Goal: Task Accomplishment & Management: Complete application form

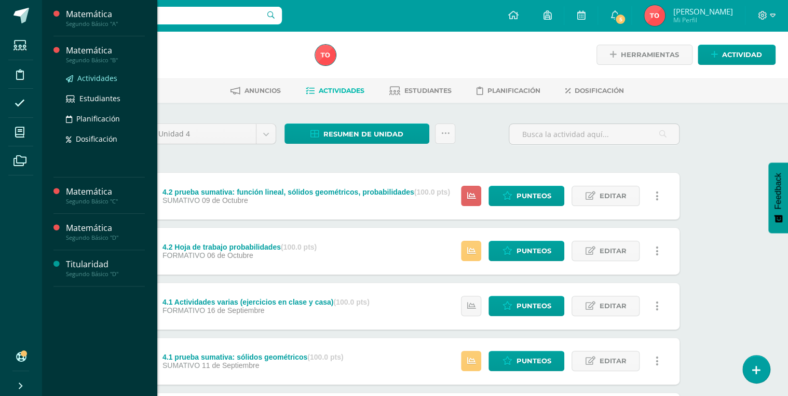
click at [102, 80] on span "Actividades" at bounding box center [97, 78] width 40 height 10
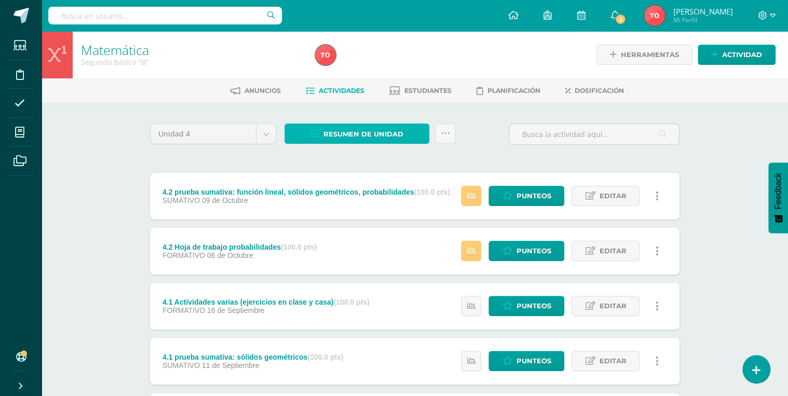
click at [345, 136] on span "Resumen de unidad" at bounding box center [363, 134] width 80 height 19
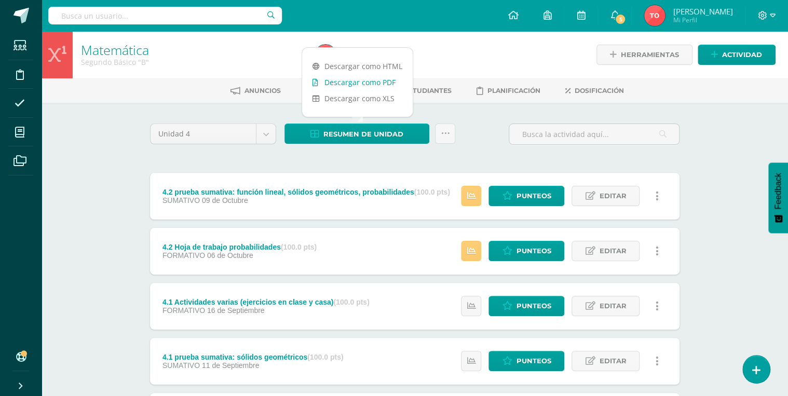
click at [379, 84] on link "Descargar como PDF" at bounding box center [357, 82] width 111 height 16
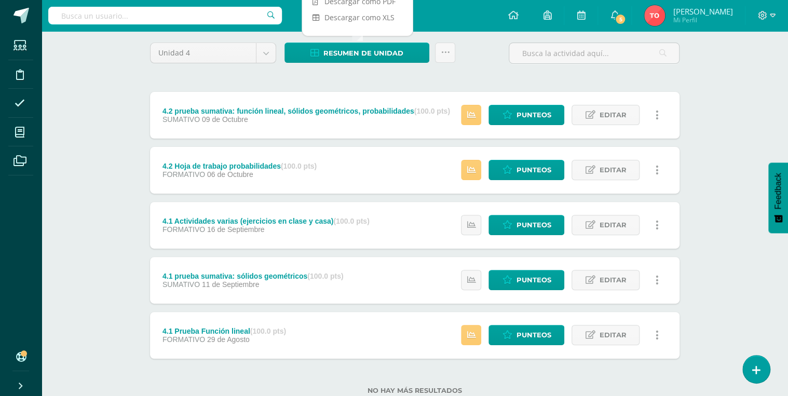
scroll to position [83, 0]
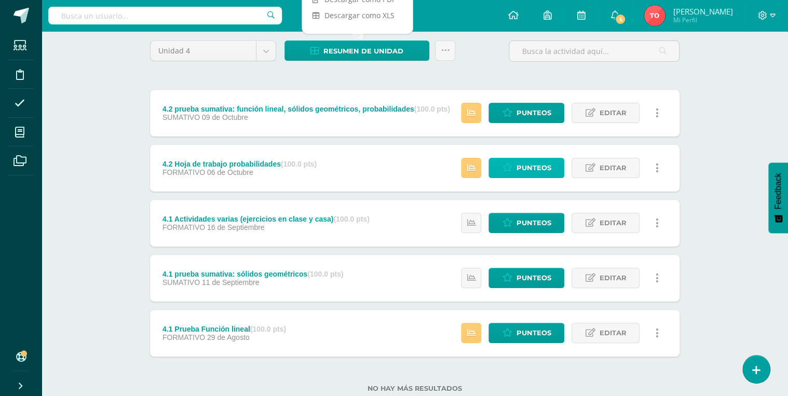
click at [511, 164] on icon at bounding box center [507, 167] width 10 height 9
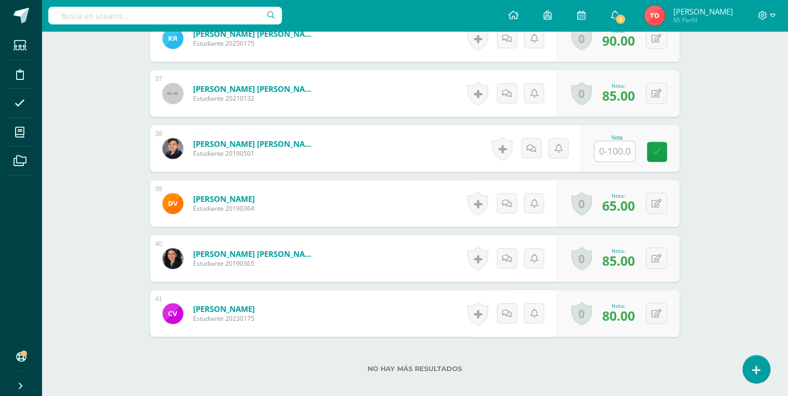
scroll to position [2272, 0]
click at [605, 153] on input "text" at bounding box center [614, 151] width 40 height 20
type input "68"
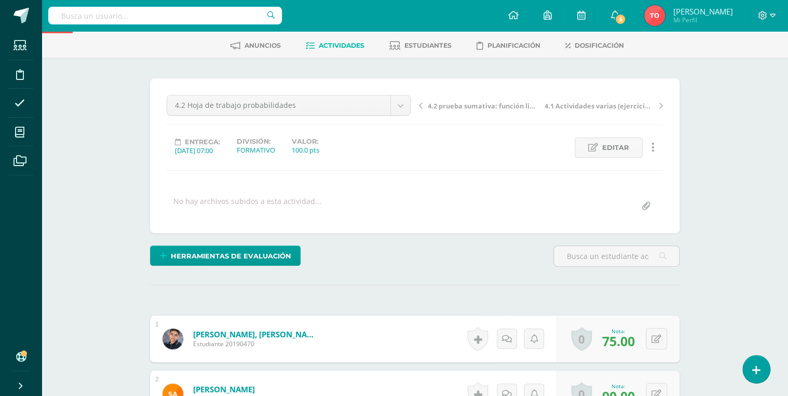
scroll to position [0, 0]
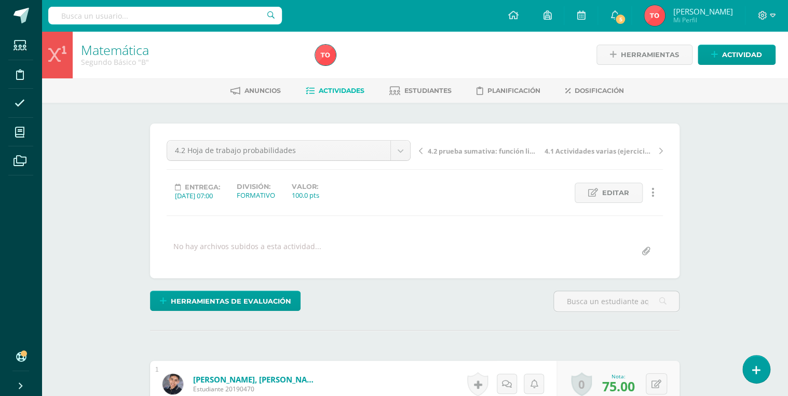
click at [342, 91] on span "Actividades" at bounding box center [342, 91] width 46 height 8
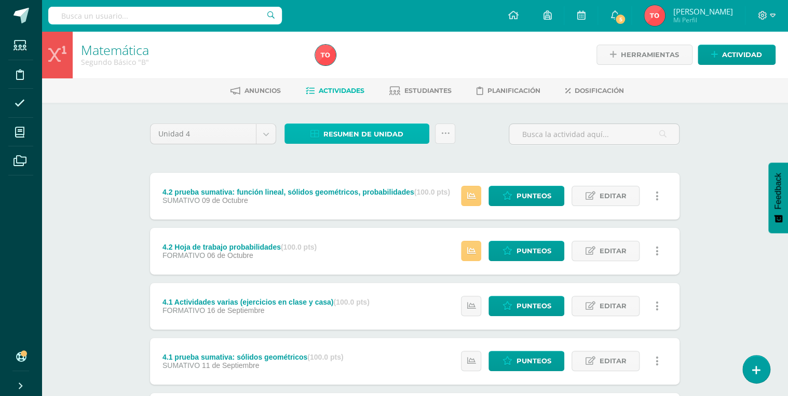
click at [329, 131] on span "Resumen de unidad" at bounding box center [363, 134] width 80 height 19
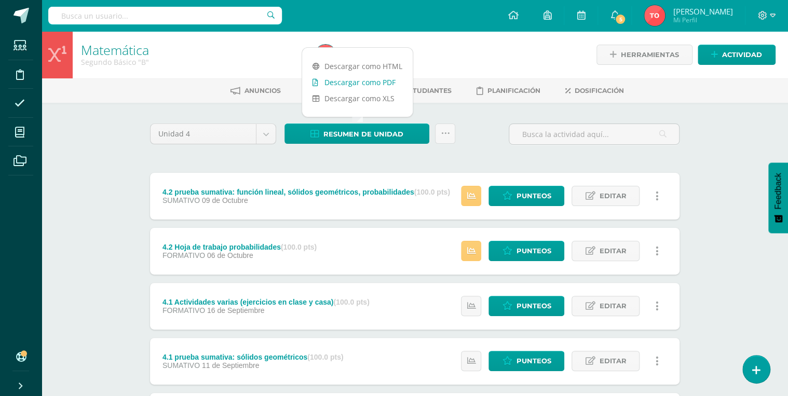
click at [372, 83] on link "Descargar como PDF" at bounding box center [357, 82] width 111 height 16
click at [728, 52] on span "Actividad" at bounding box center [742, 54] width 40 height 19
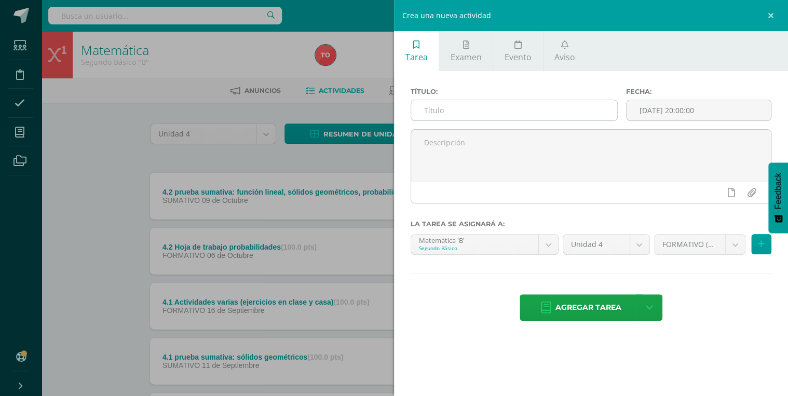
click at [468, 108] on input "text" at bounding box center [514, 110] width 206 height 20
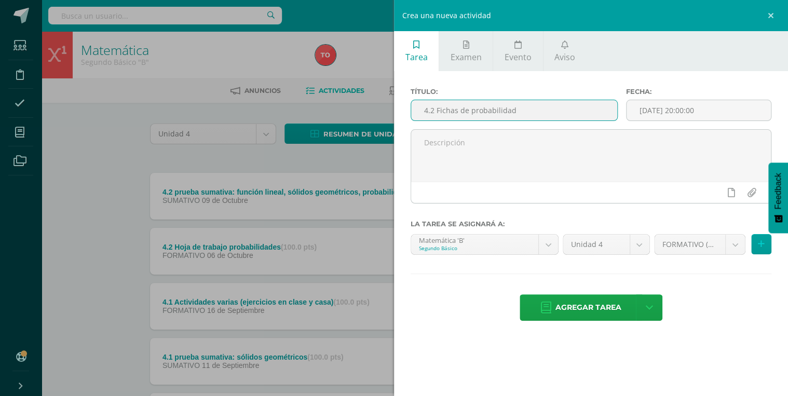
type input "4.2 Fichas de probabilidad"
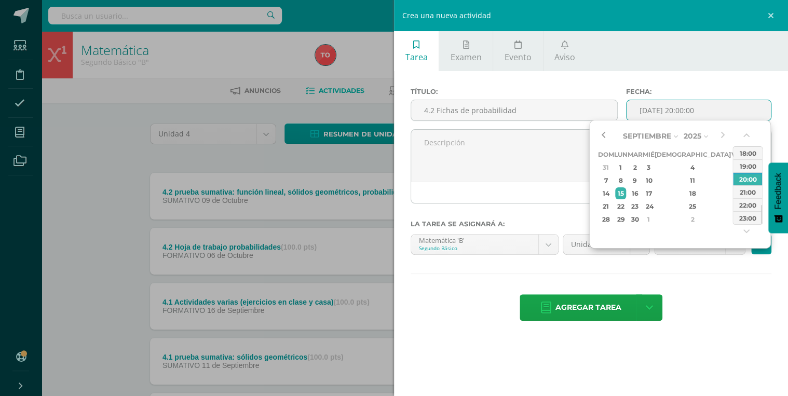
click at [597, 133] on button "button" at bounding box center [602, 136] width 10 height 16
click at [732, 209] on div "26" at bounding box center [736, 206] width 9 height 12
click at [753, 194] on div "07:00" at bounding box center [747, 192] width 29 height 13
type input "2025-09-26 07:00"
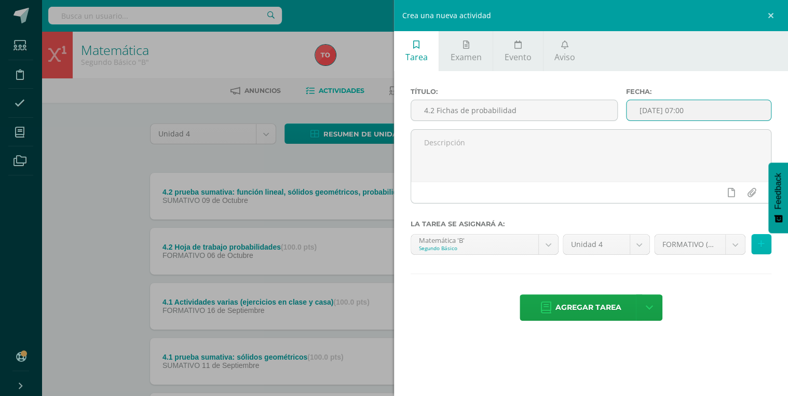
click at [757, 241] on button at bounding box center [761, 244] width 20 height 20
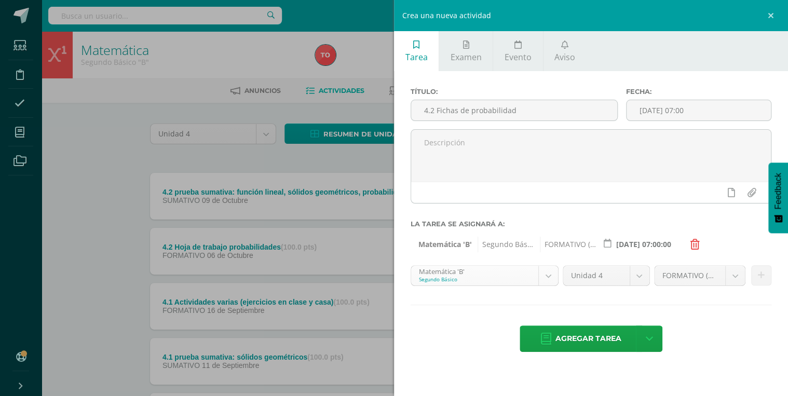
click at [548, 272] on body "Estudiantes Disciplina Asistencia Mis cursos Archivos Soporte Ayuda Reportar un…" at bounding box center [394, 254] width 788 height 509
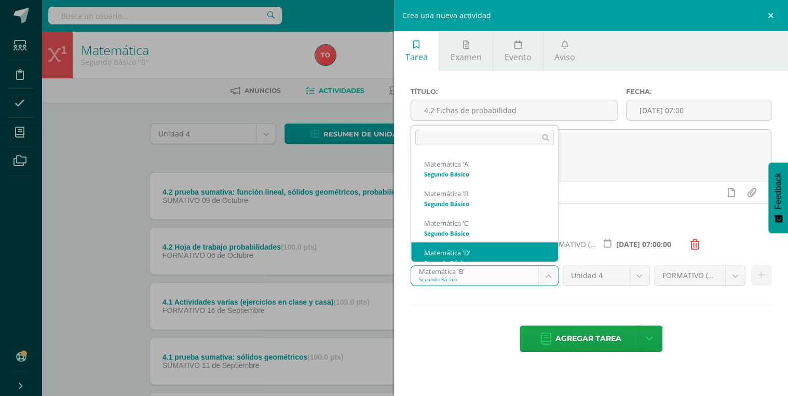
scroll to position [10, 0]
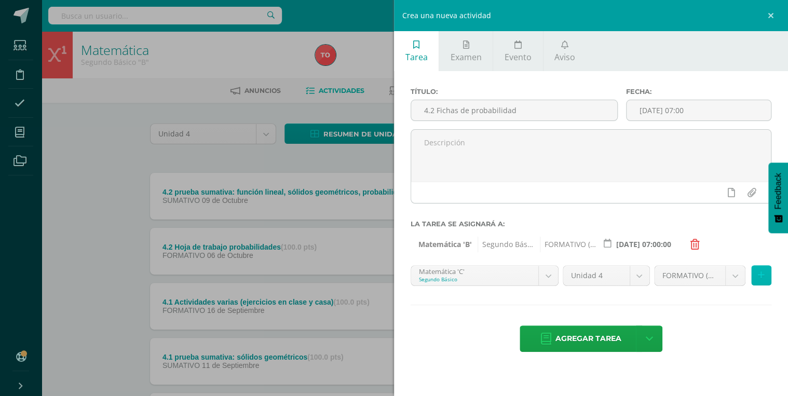
click at [759, 274] on icon at bounding box center [761, 275] width 7 height 9
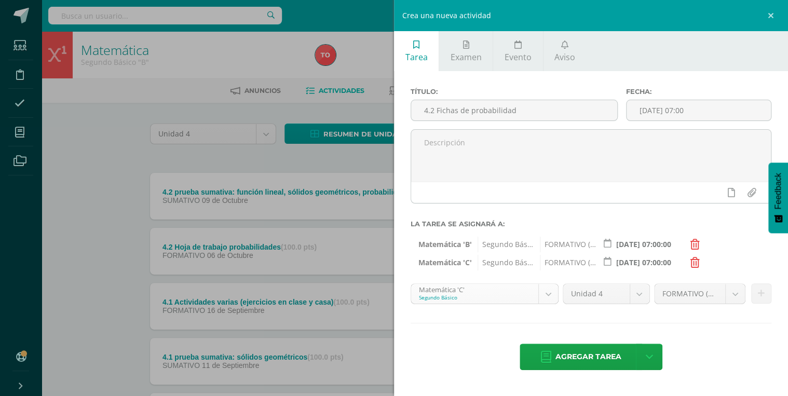
click at [550, 293] on body "Estudiantes Disciplina Asistencia Mis cursos Archivos Soporte Ayuda Reportar un…" at bounding box center [394, 254] width 788 height 509
click at [764, 293] on button at bounding box center [761, 293] width 20 height 20
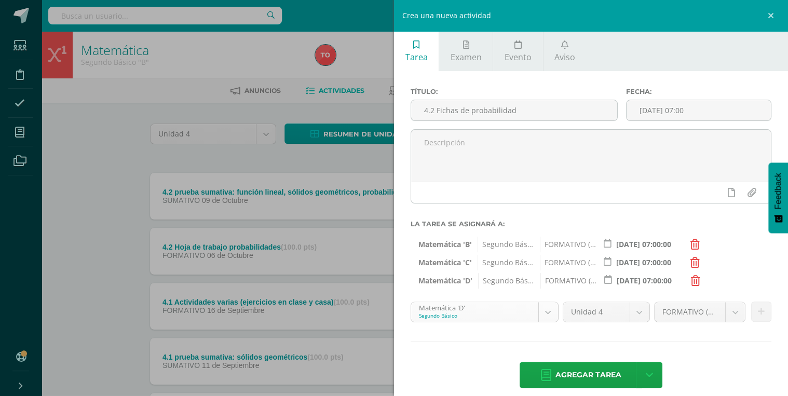
click at [544, 316] on body "Estudiantes Disciplina Asistencia Mis cursos Archivos Soporte Ayuda Reportar un…" at bounding box center [394, 254] width 788 height 509
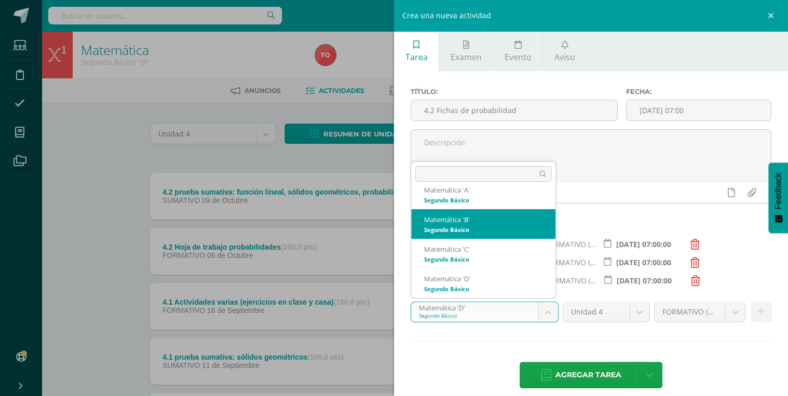
scroll to position [0, 0]
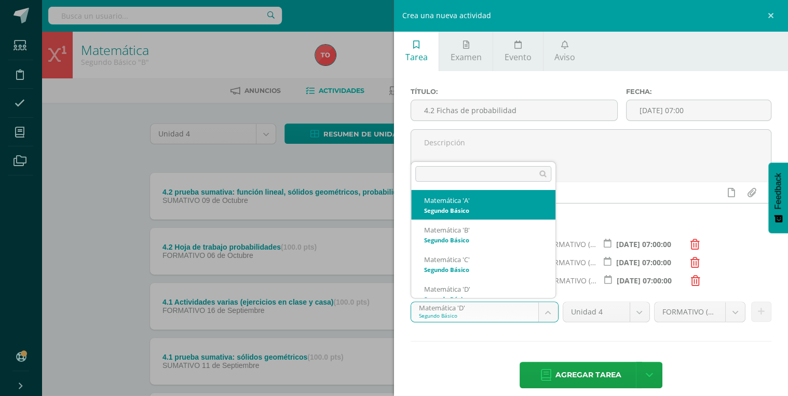
select select "212466"
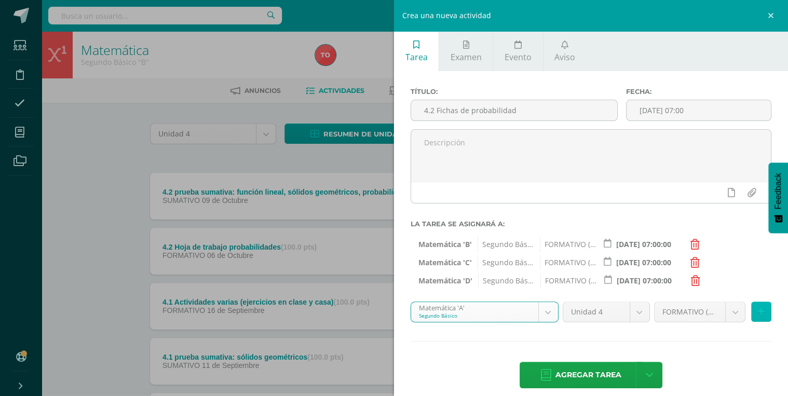
click at [755, 316] on button at bounding box center [761, 312] width 20 height 20
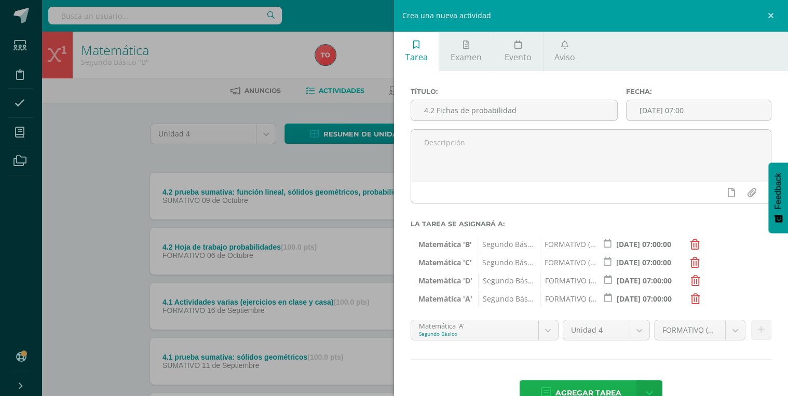
click at [596, 387] on span "Agregar tarea" at bounding box center [588, 392] width 66 height 25
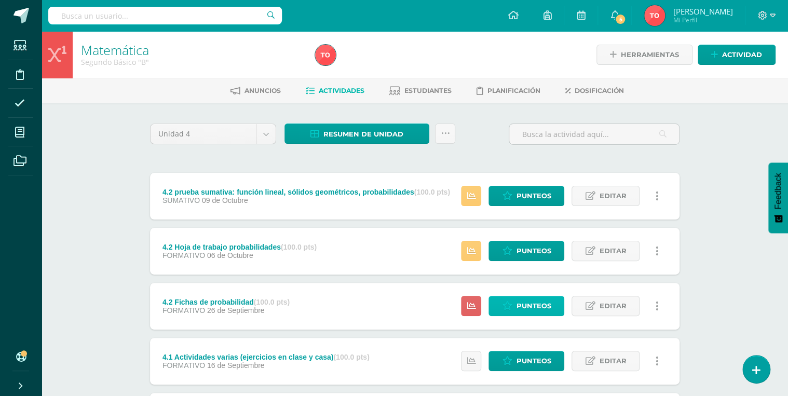
click at [520, 304] on span "Punteos" at bounding box center [533, 305] width 35 height 19
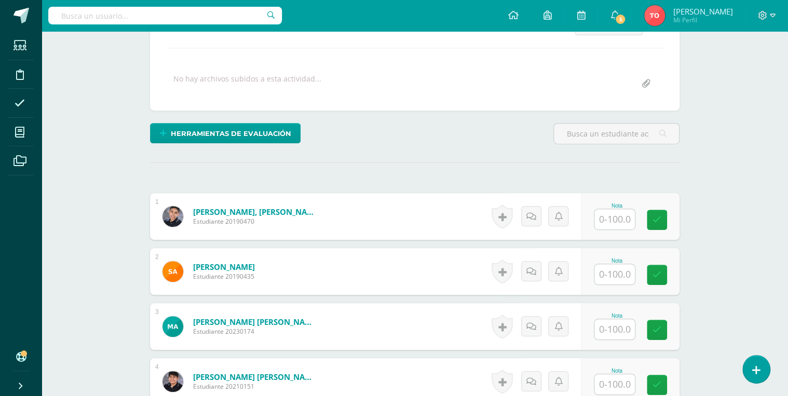
scroll to position [166, 0]
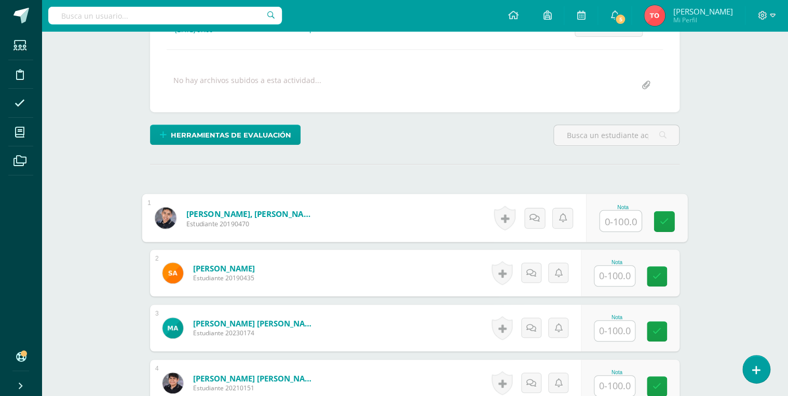
click at [613, 216] on input "text" at bounding box center [621, 221] width 42 height 21
type input "95"
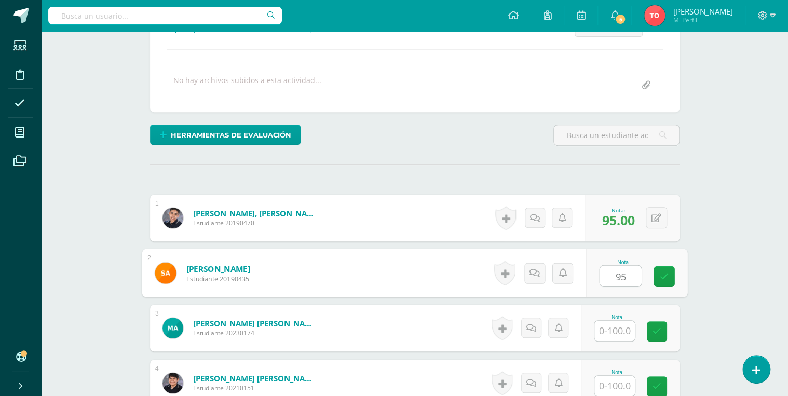
type input "95"
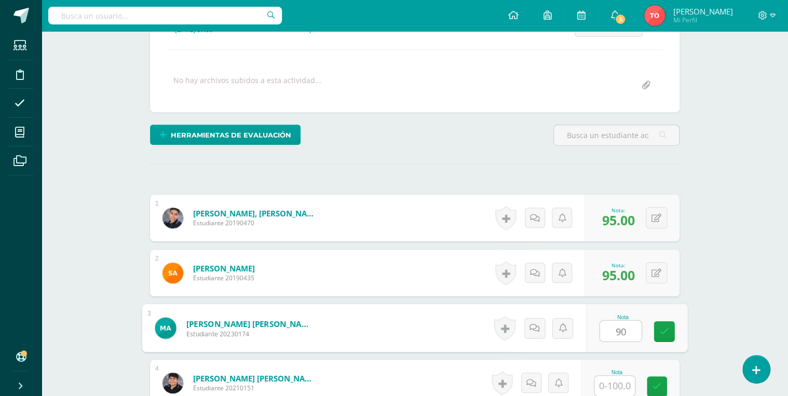
type input "90"
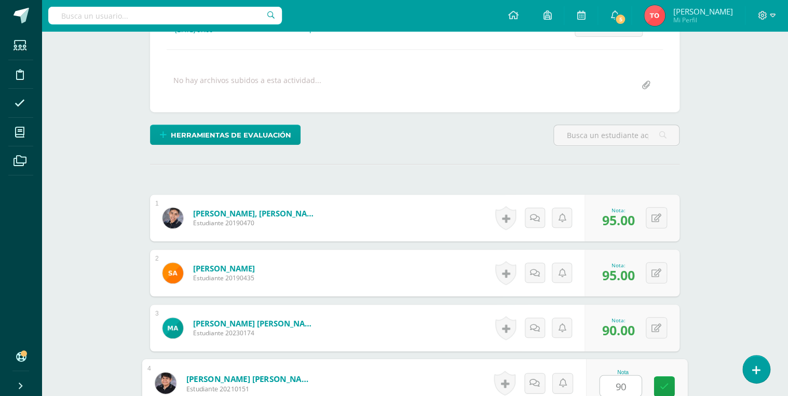
type input "90"
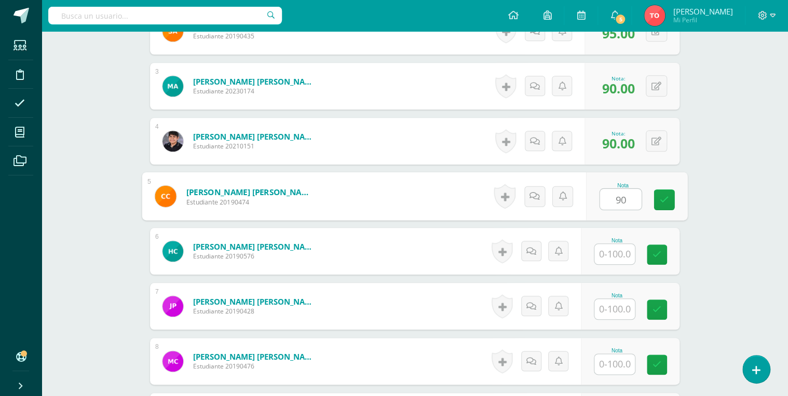
type input "90"
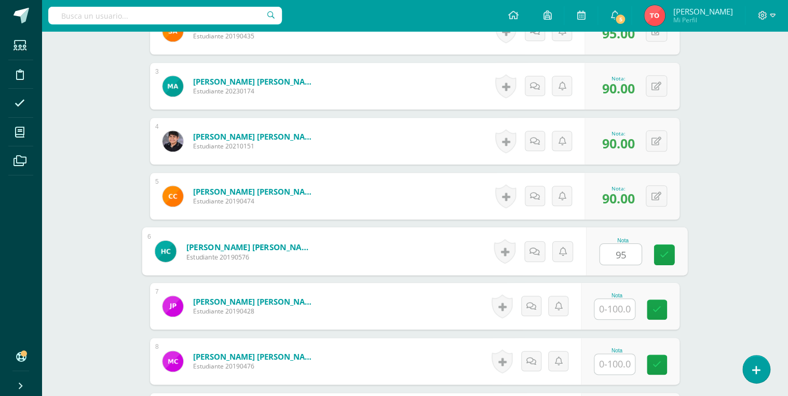
type input "95"
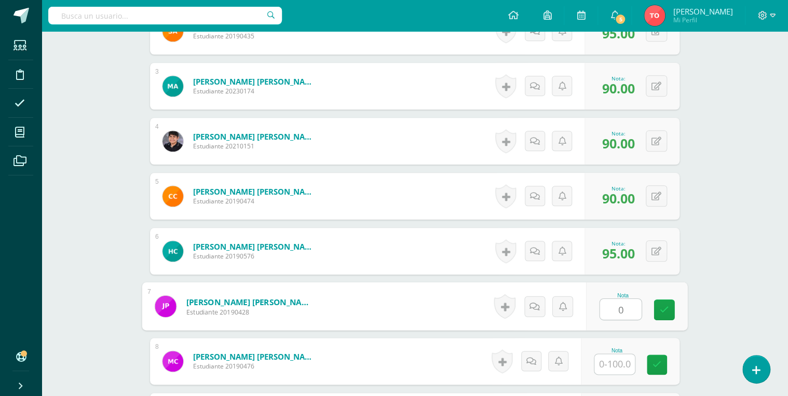
type input "0"
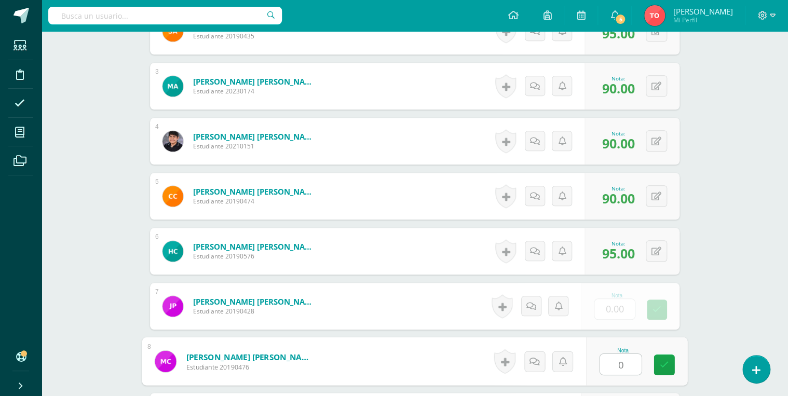
type input "0"
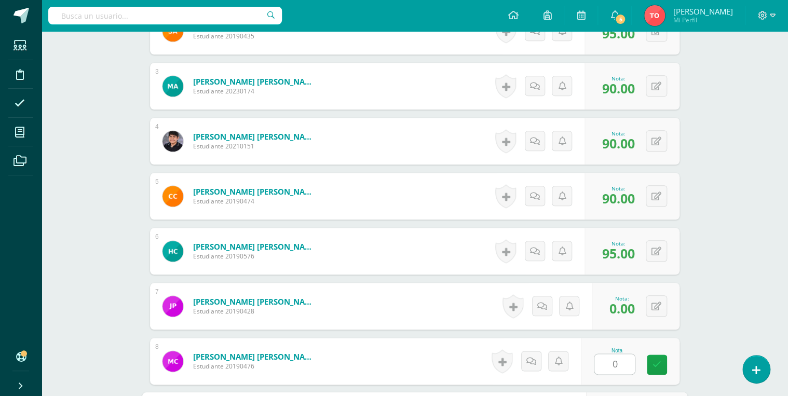
scroll to position [628, 0]
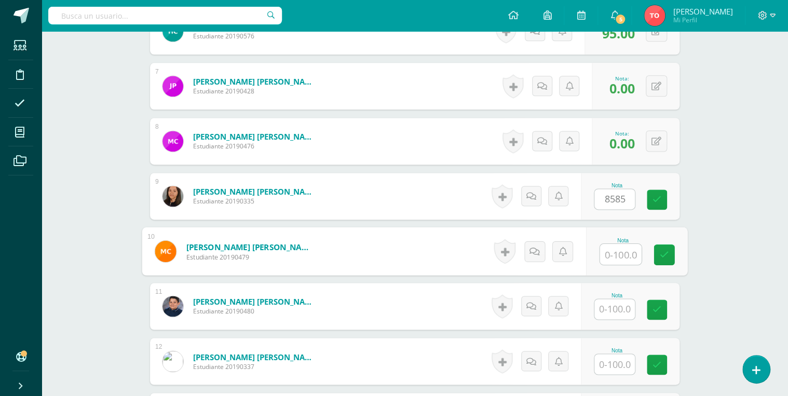
type input "0"
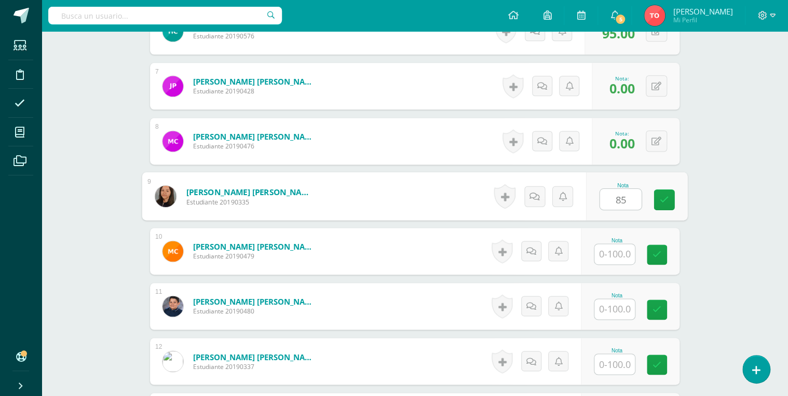
type input "85"
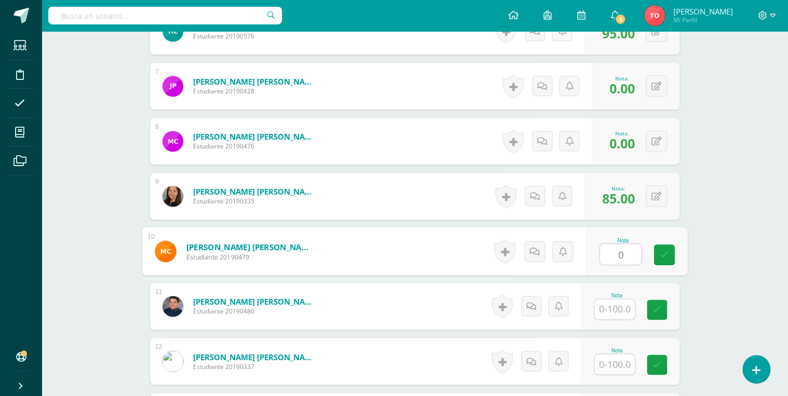
type input "0"
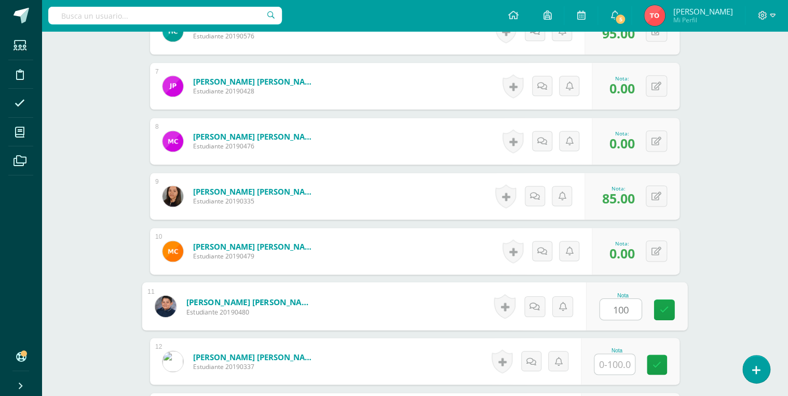
type input "100"
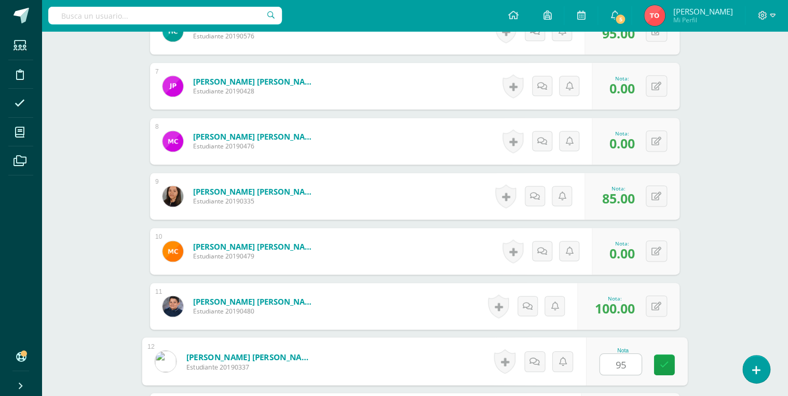
type input "95"
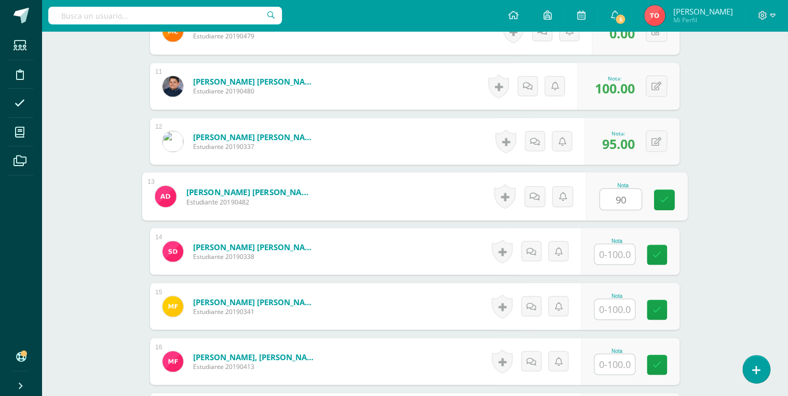
type input "90"
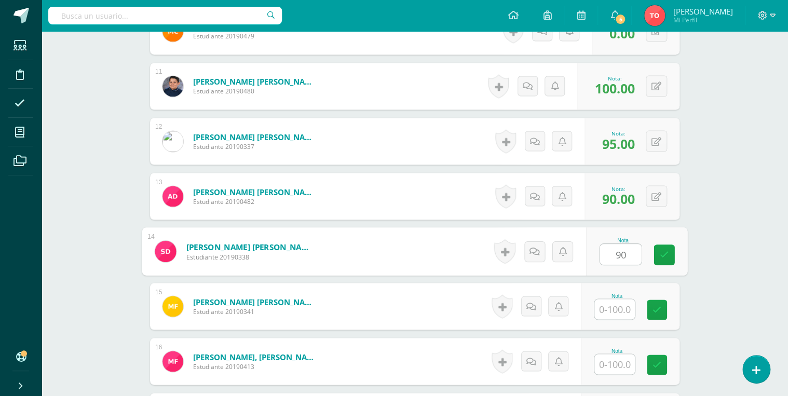
type input "90"
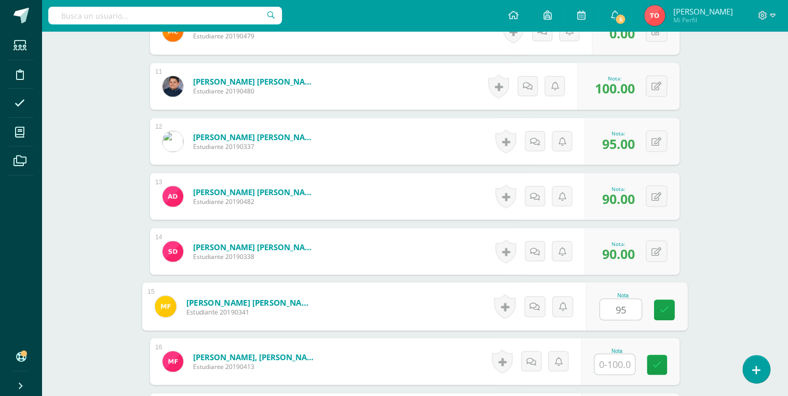
type input "95"
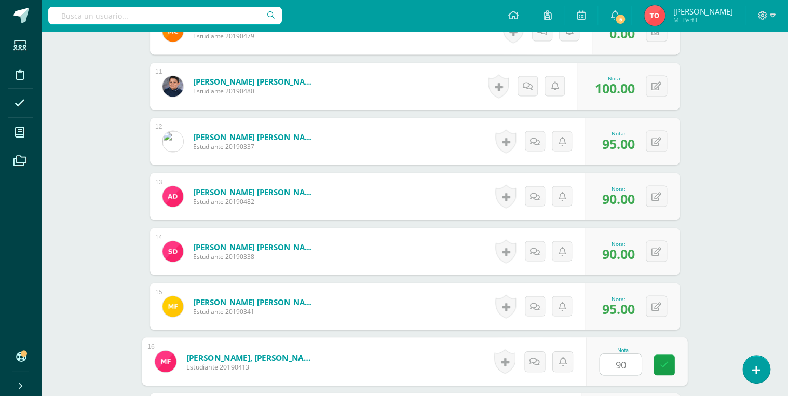
type input "90"
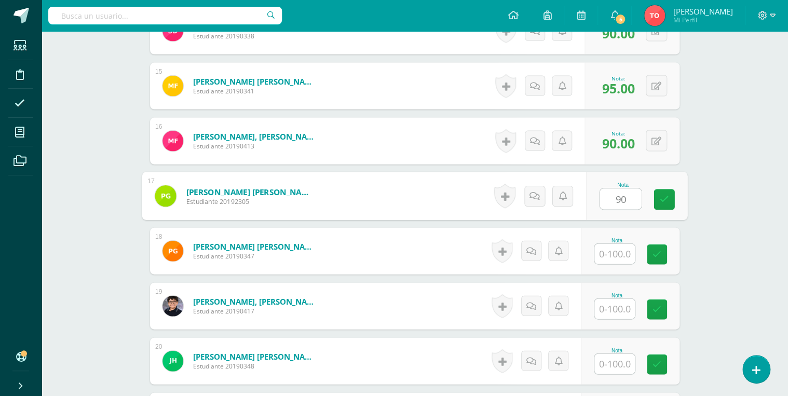
type input "90"
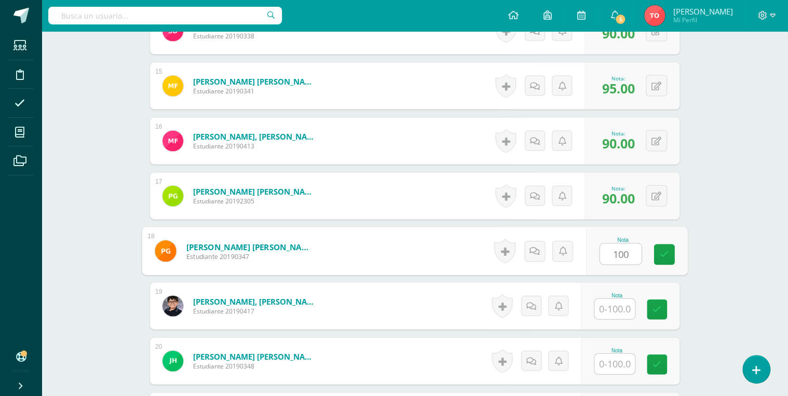
type input "100"
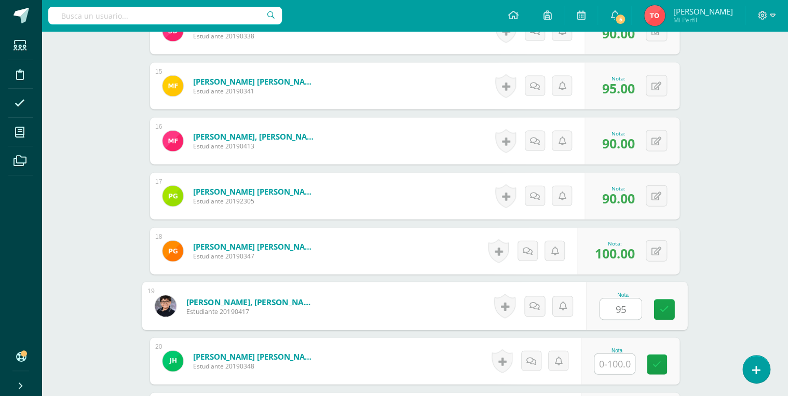
type input "95"
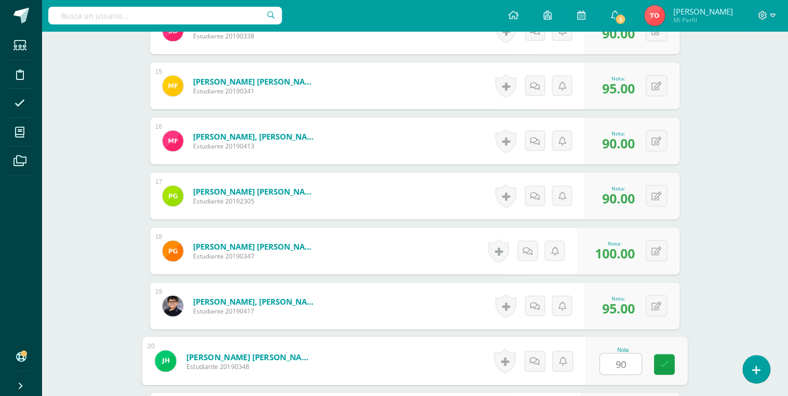
type input "90"
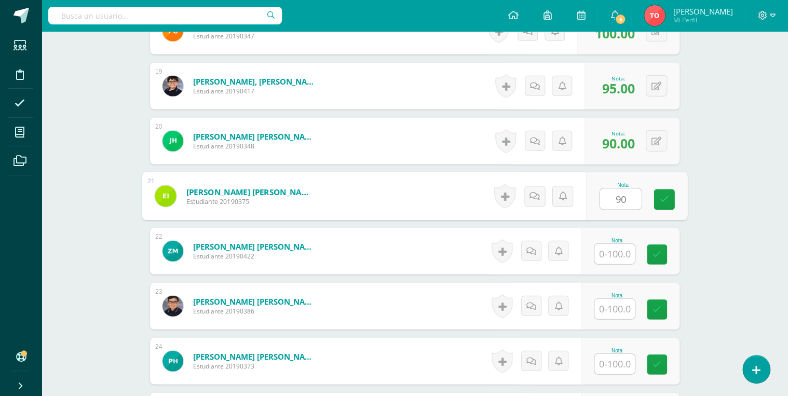
type input "90"
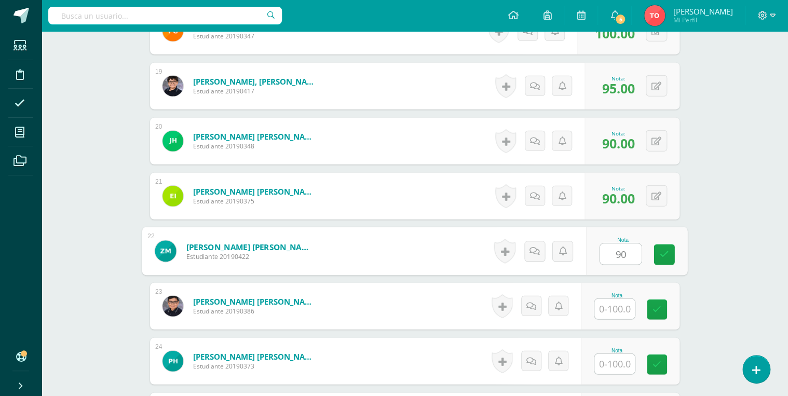
type input "90"
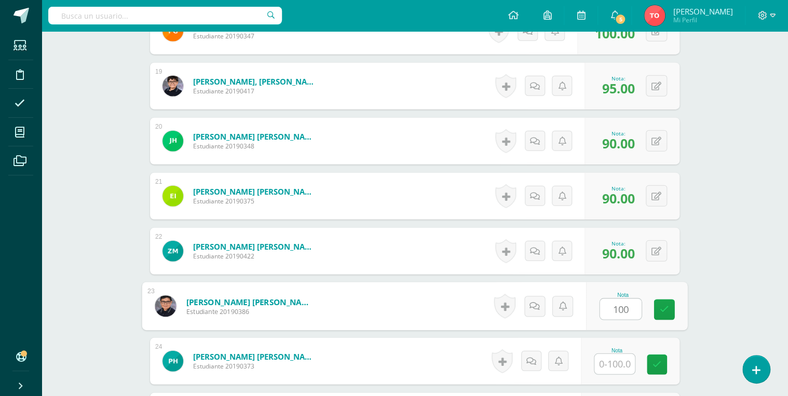
type input "100"
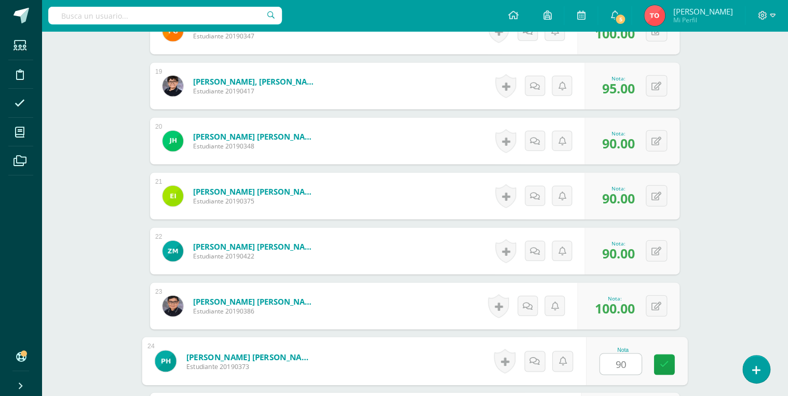
type input "90"
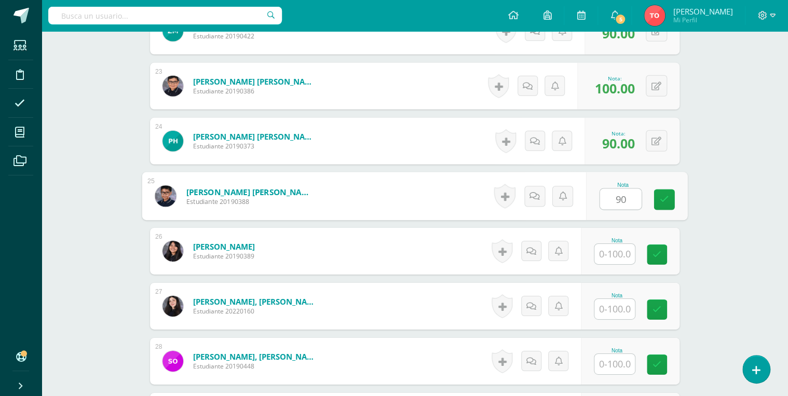
type input "90"
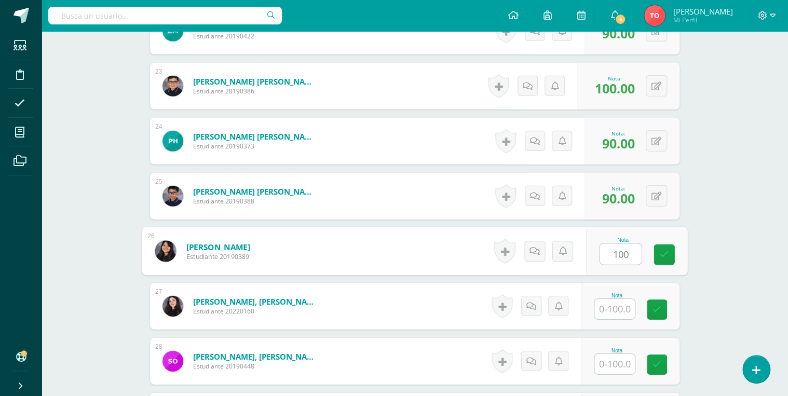
type input "100"
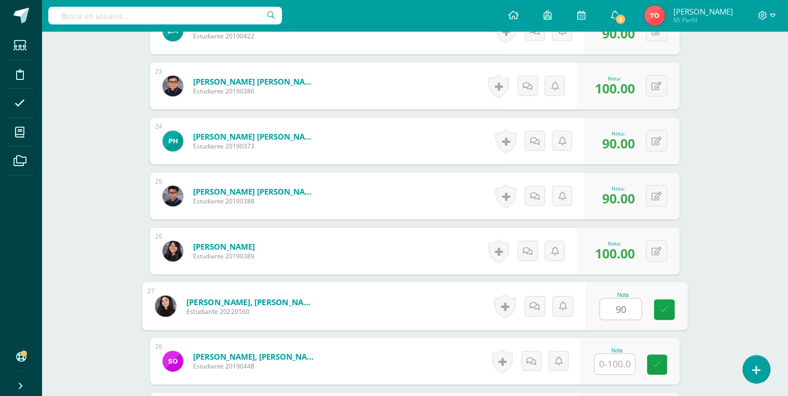
type input "90"
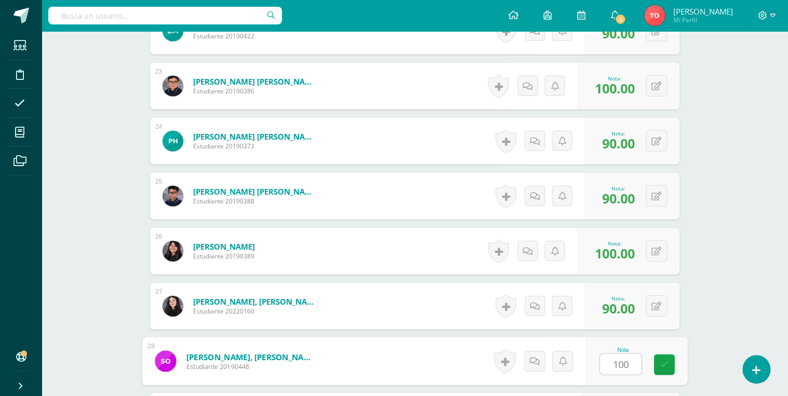
type input "100"
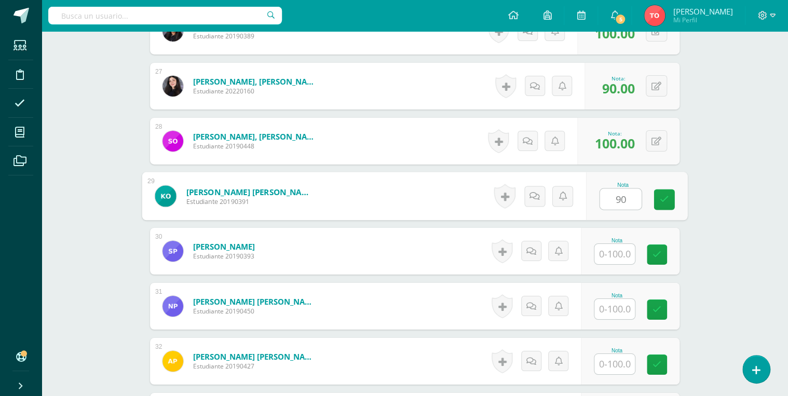
type input "90"
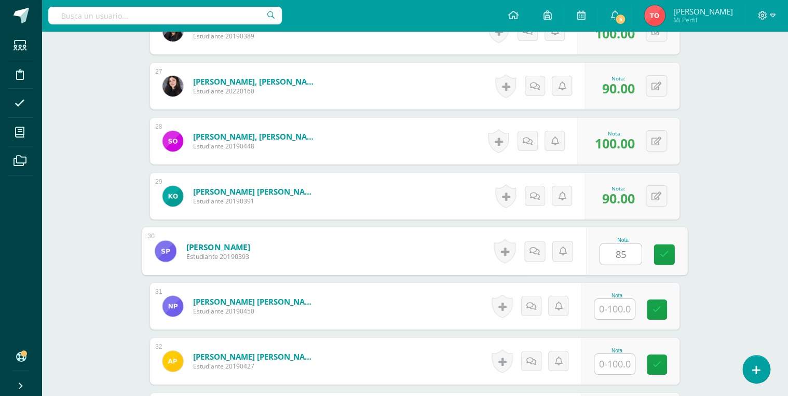
type input "85"
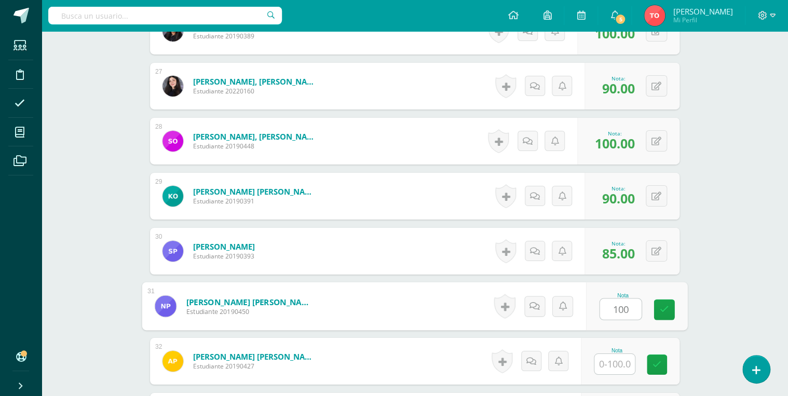
type input "100"
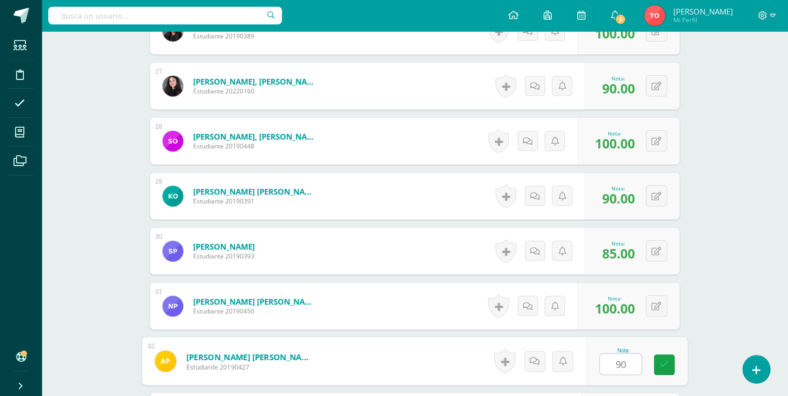
type input "90"
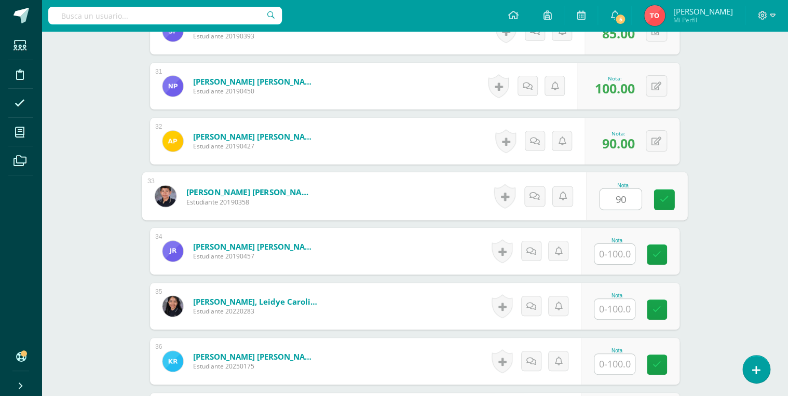
type input "90"
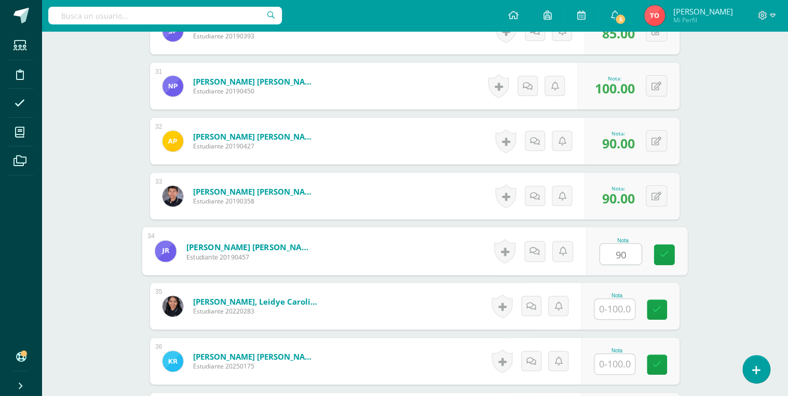
type input "90"
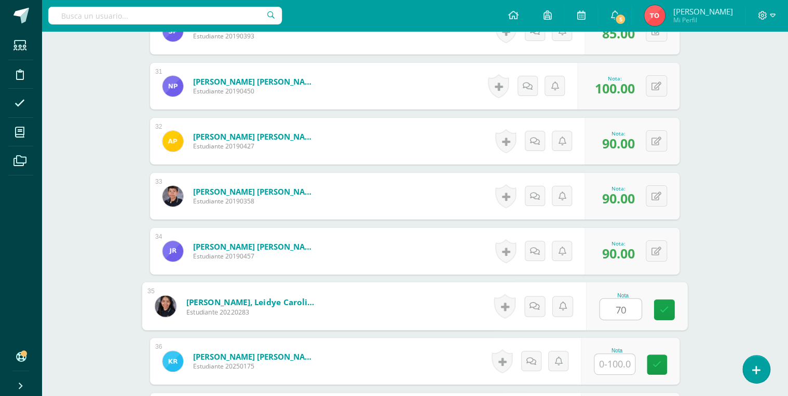
type input "70"
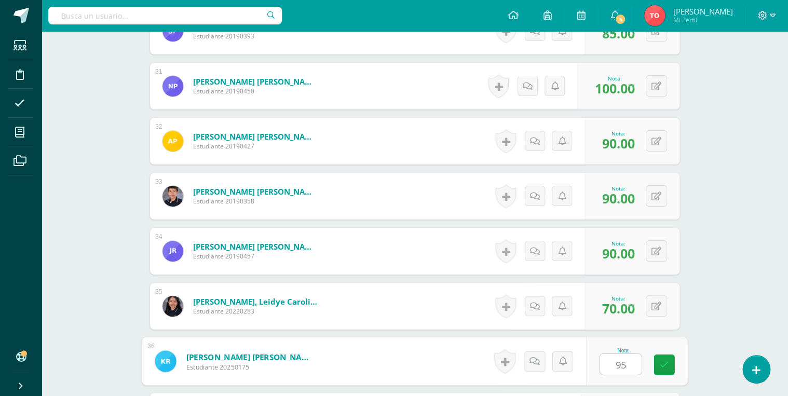
type input "95"
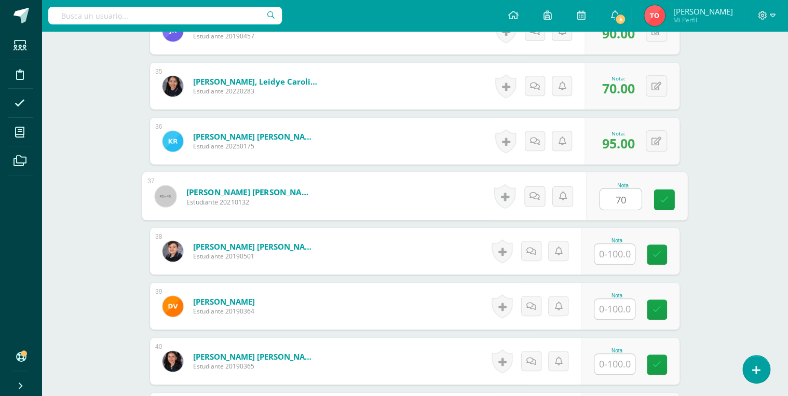
type input "70"
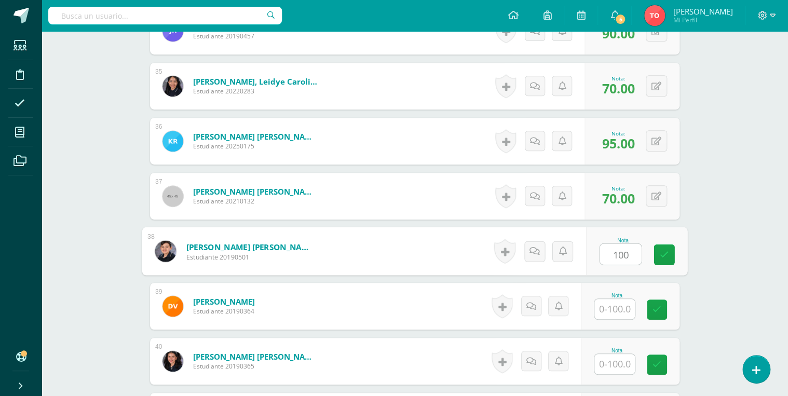
type input "100"
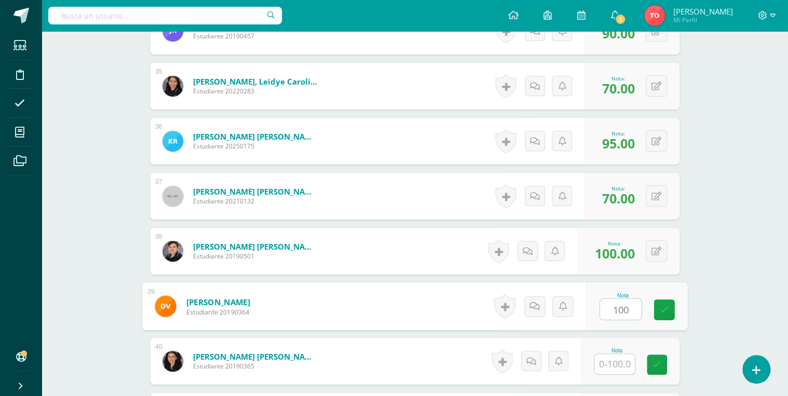
type input "100"
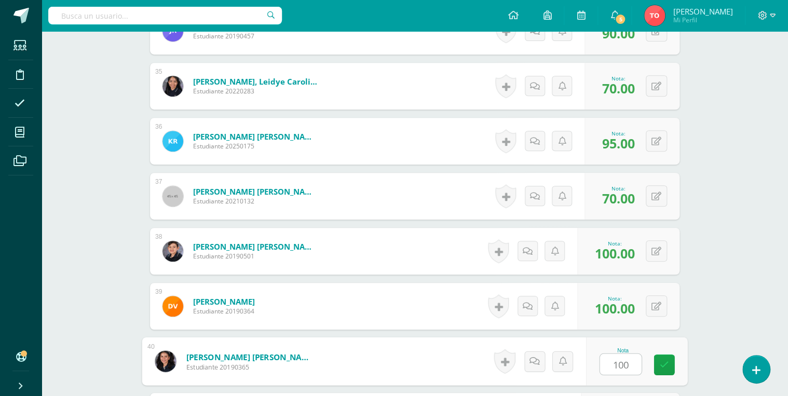
type input "100"
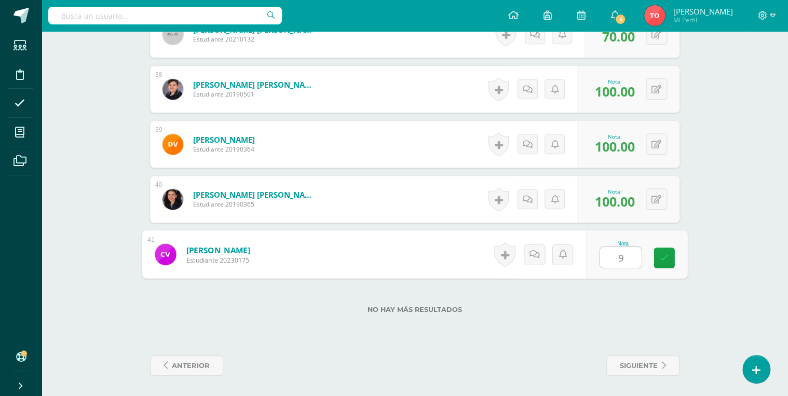
type input "90"
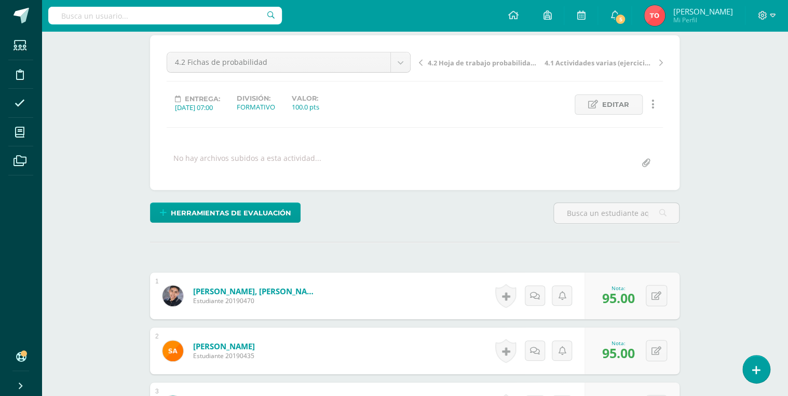
scroll to position [0, 0]
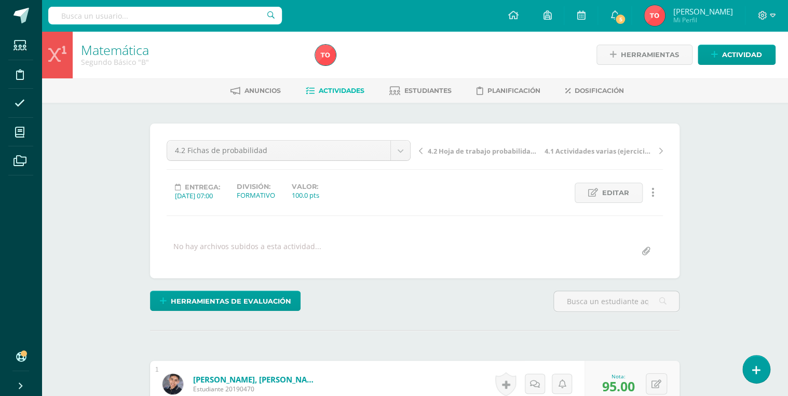
click at [351, 92] on span "Actividades" at bounding box center [342, 91] width 46 height 8
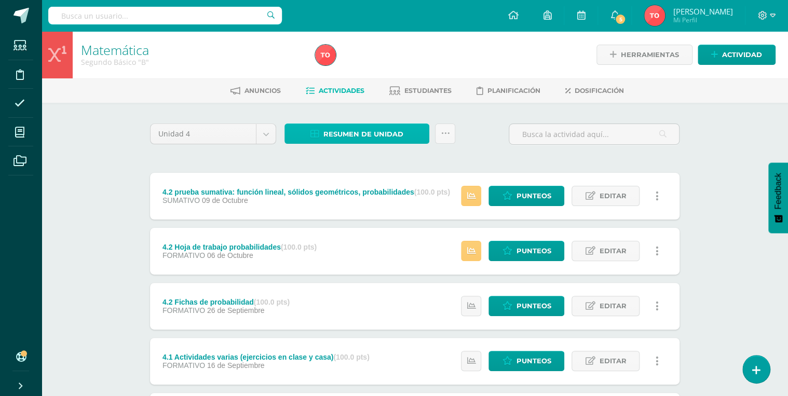
click at [357, 137] on span "Resumen de unidad" at bounding box center [363, 134] width 80 height 19
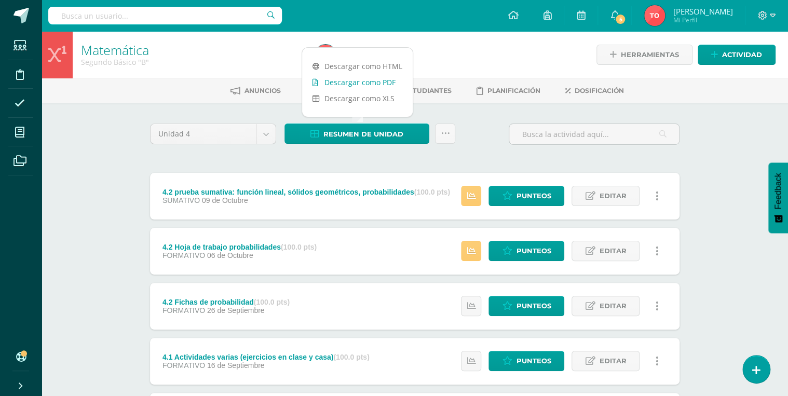
click at [365, 80] on link "Descargar como PDF" at bounding box center [357, 82] width 111 height 16
click at [542, 191] on span "Punteos" at bounding box center [533, 195] width 35 height 19
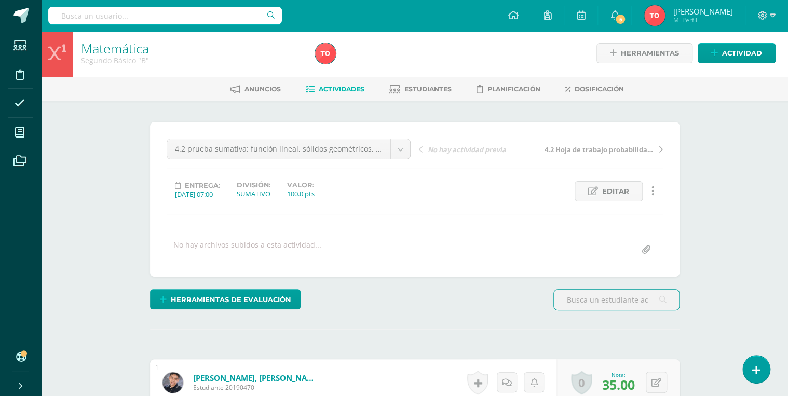
scroll to position [2, 0]
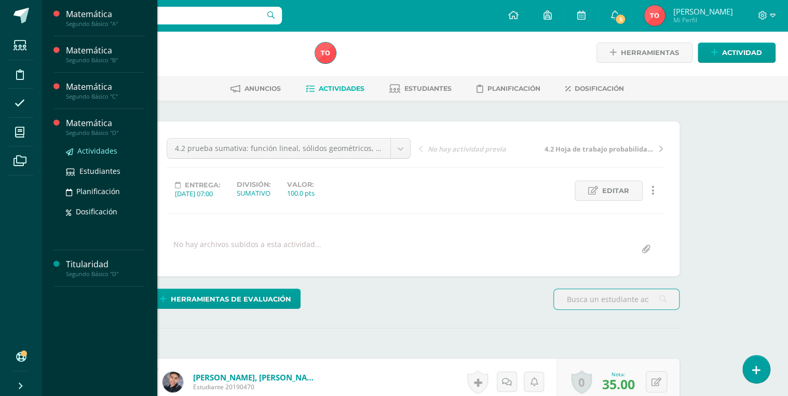
click at [96, 148] on span "Actividades" at bounding box center [97, 151] width 40 height 10
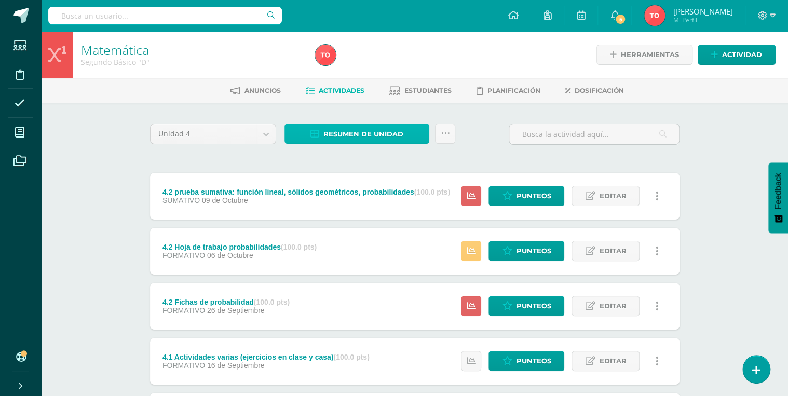
click at [354, 131] on span "Resumen de unidad" at bounding box center [363, 134] width 80 height 19
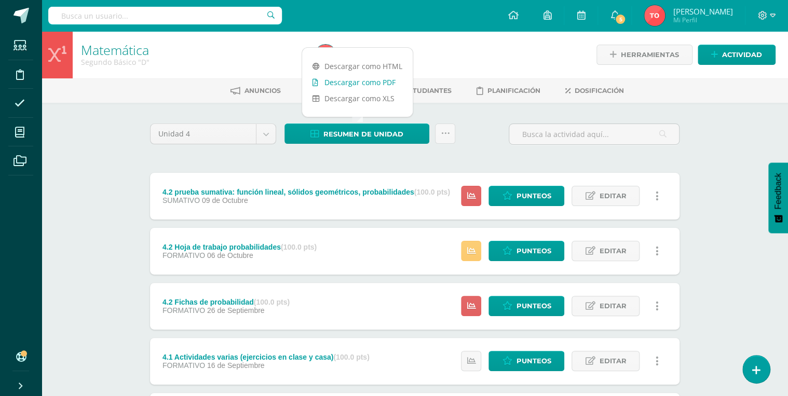
click at [340, 79] on link "Descargar como PDF" at bounding box center [357, 82] width 111 height 16
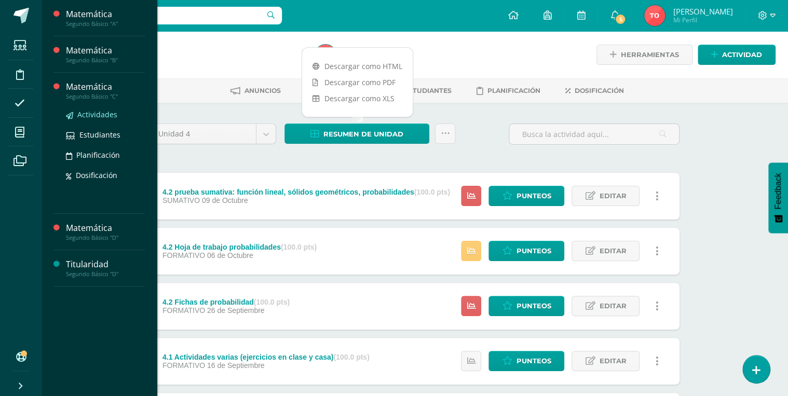
click at [103, 117] on span "Actividades" at bounding box center [97, 115] width 40 height 10
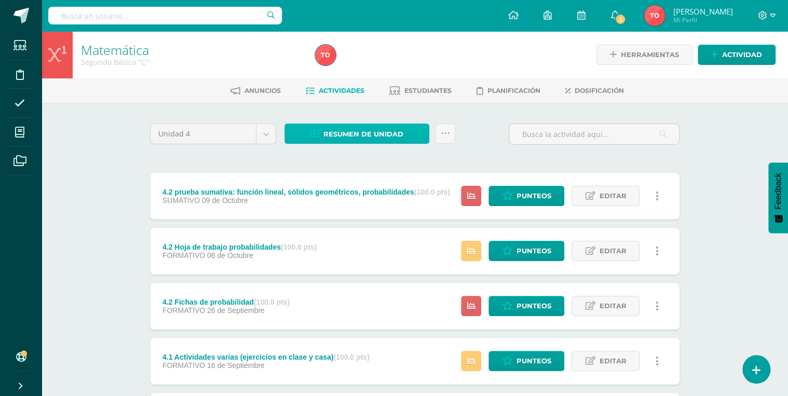
click at [390, 134] on span "Resumen de unidad" at bounding box center [363, 134] width 80 height 19
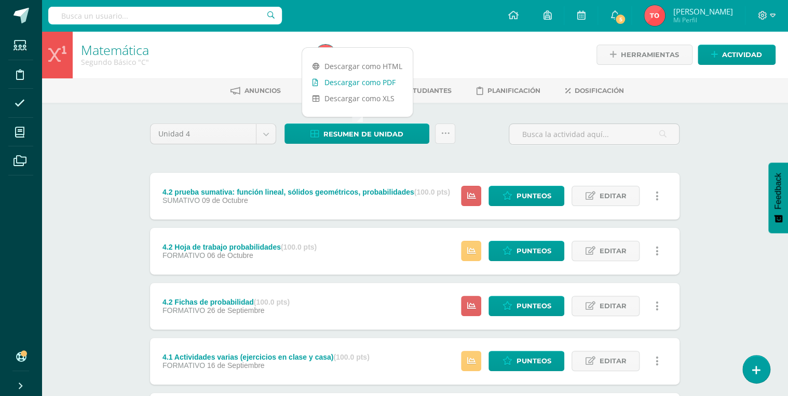
click at [389, 77] on link "Descargar como PDF" at bounding box center [357, 82] width 111 height 16
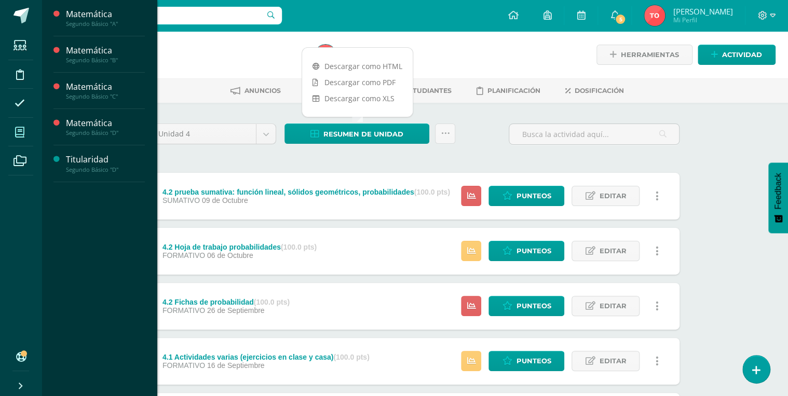
click at [29, 132] on span at bounding box center [19, 131] width 23 height 23
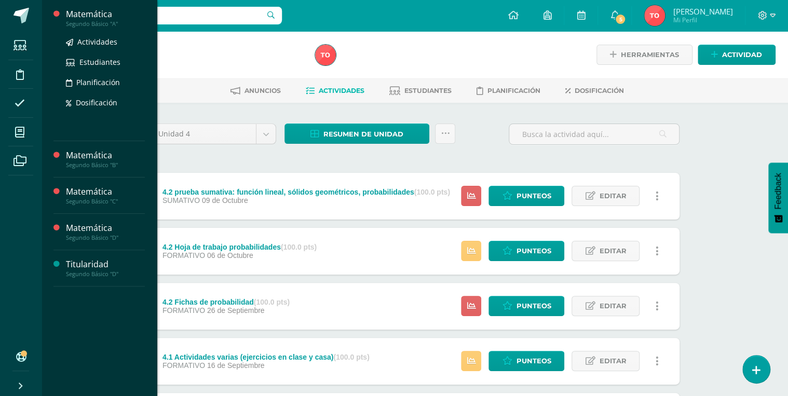
click at [91, 21] on div "Segundo Básico "A"" at bounding box center [105, 23] width 79 height 7
click at [95, 38] on span "Actividades" at bounding box center [97, 42] width 40 height 10
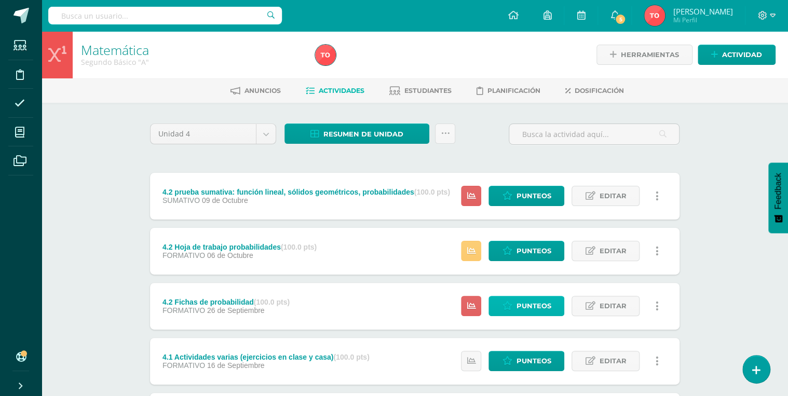
click at [494, 304] on link "Punteos" at bounding box center [526, 306] width 76 height 20
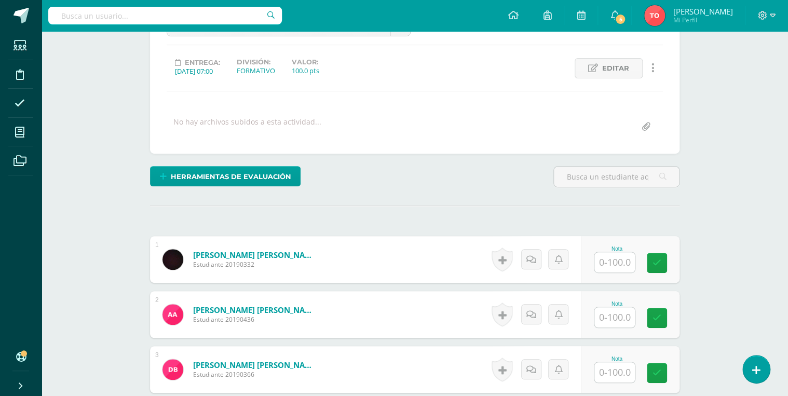
scroll to position [249, 0]
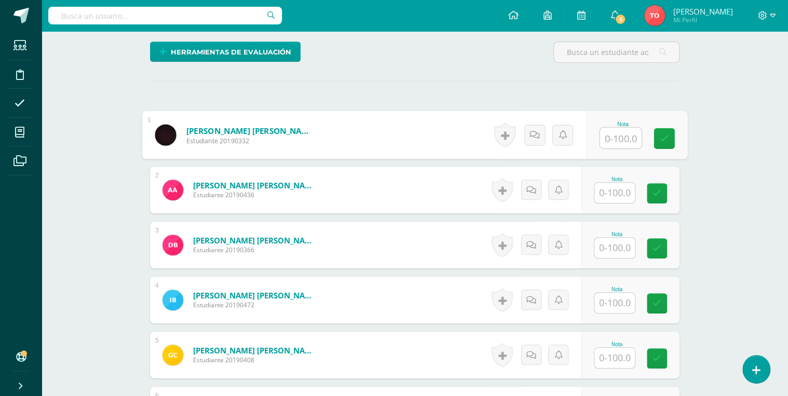
click at [608, 139] on input "text" at bounding box center [621, 138] width 42 height 21
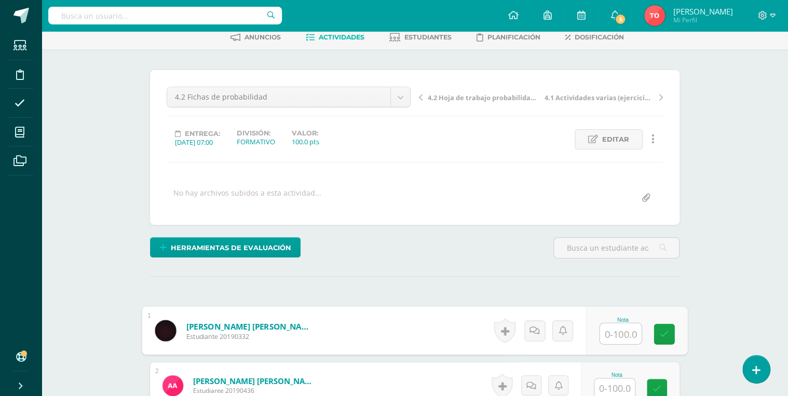
scroll to position [42, 0]
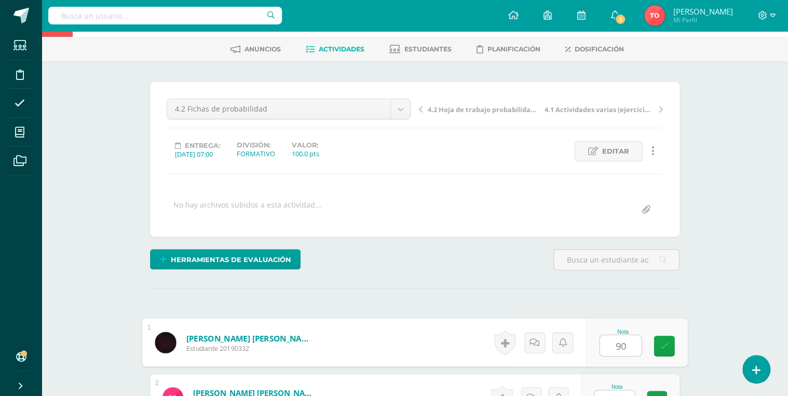
type input "90"
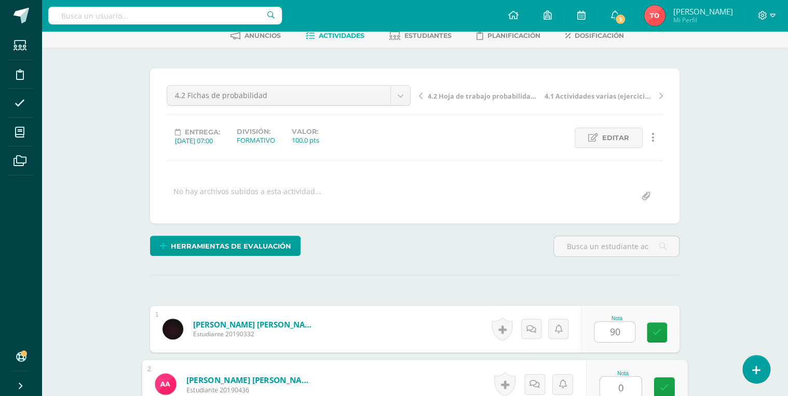
type input "0"
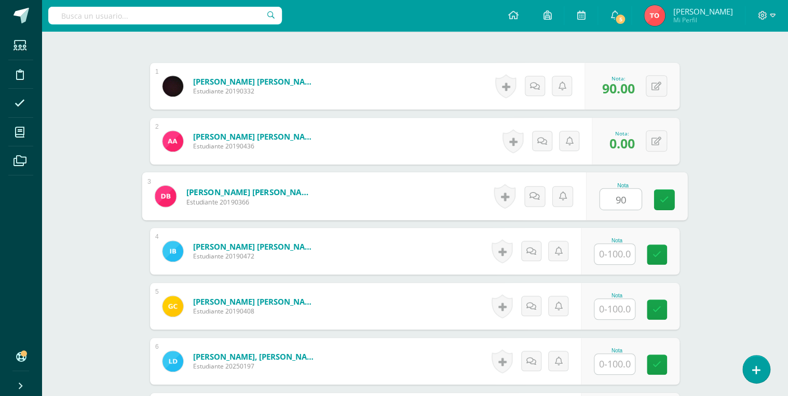
type input "90"
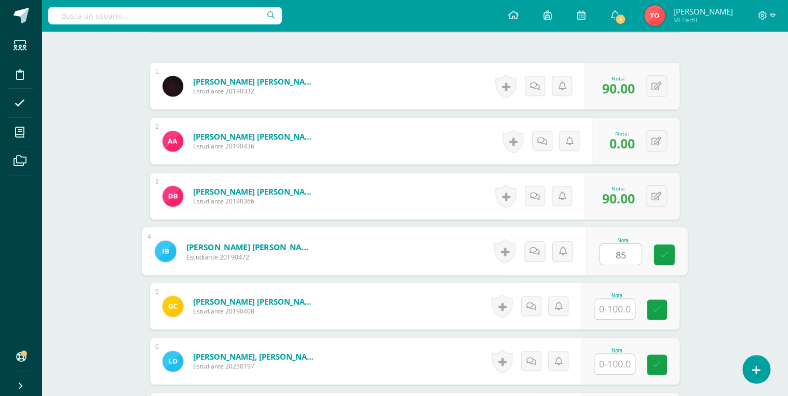
type input "85"
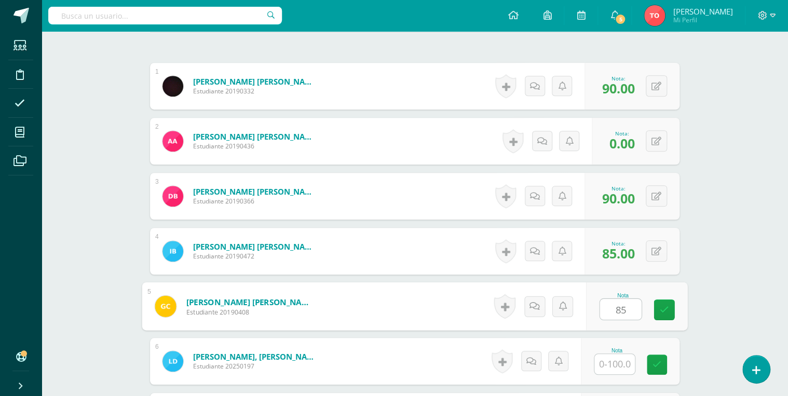
type input "85"
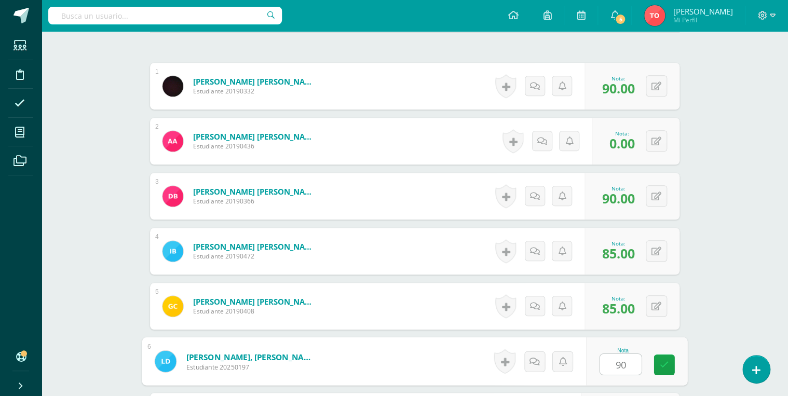
type input "90"
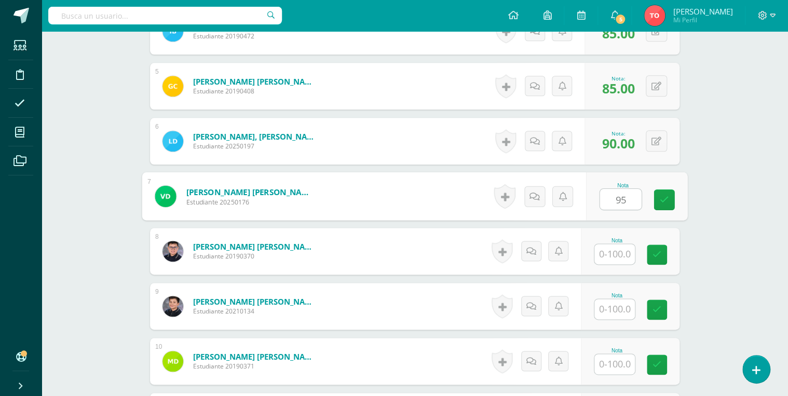
type input "95"
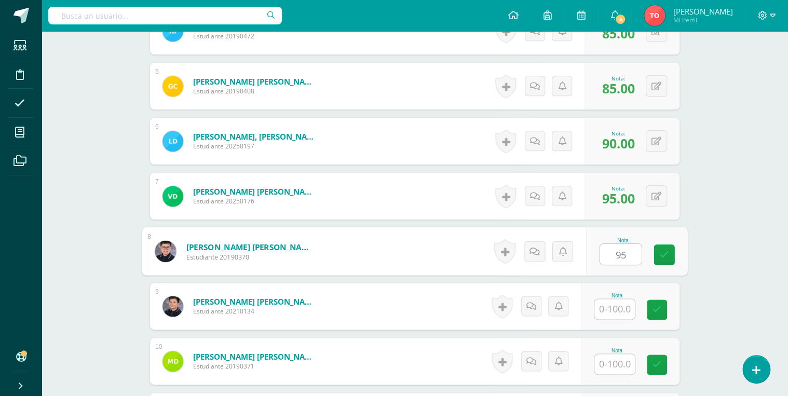
type input "95"
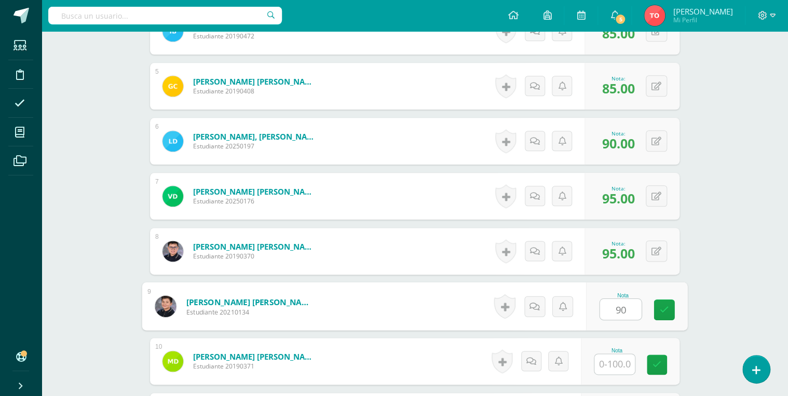
type input "90"
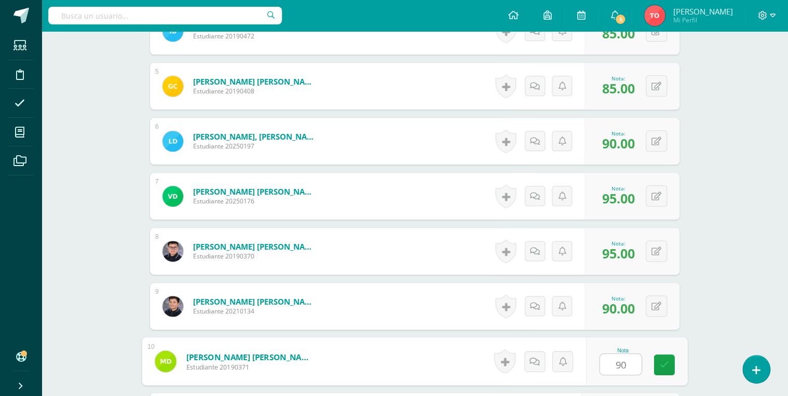
type input "90"
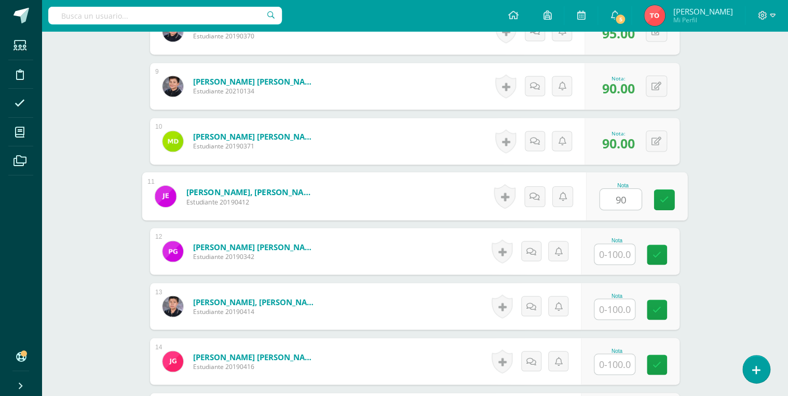
type input "90"
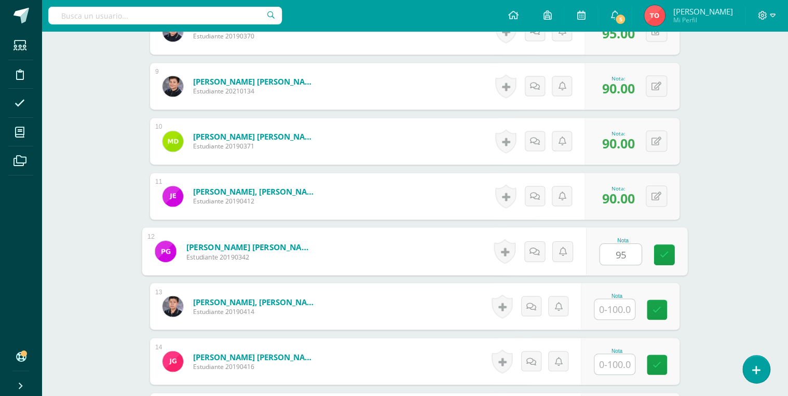
type input "95"
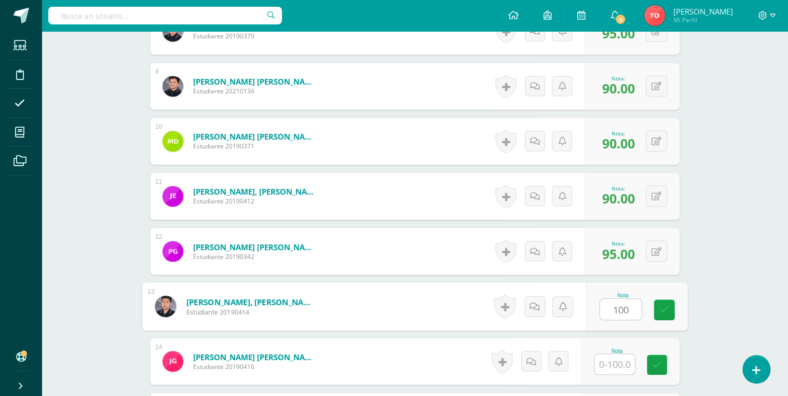
type input "100"
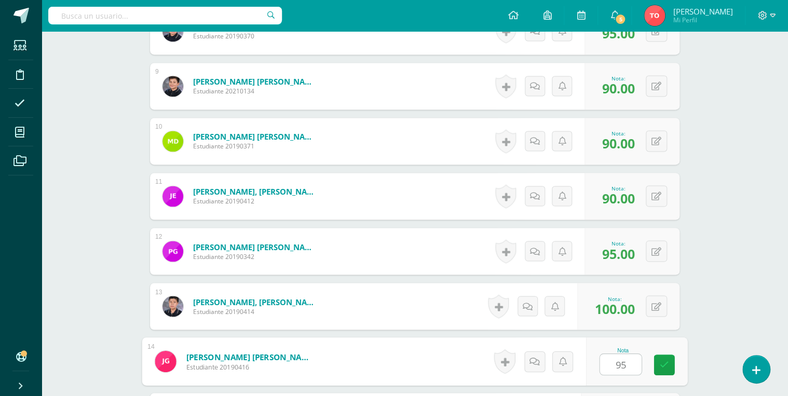
type input "95"
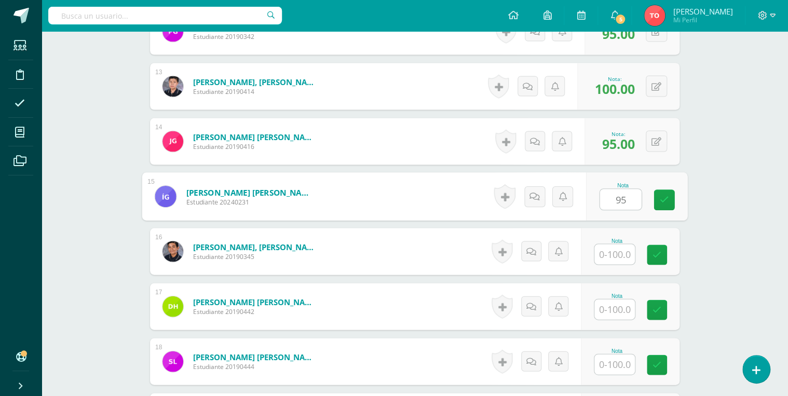
type input "95"
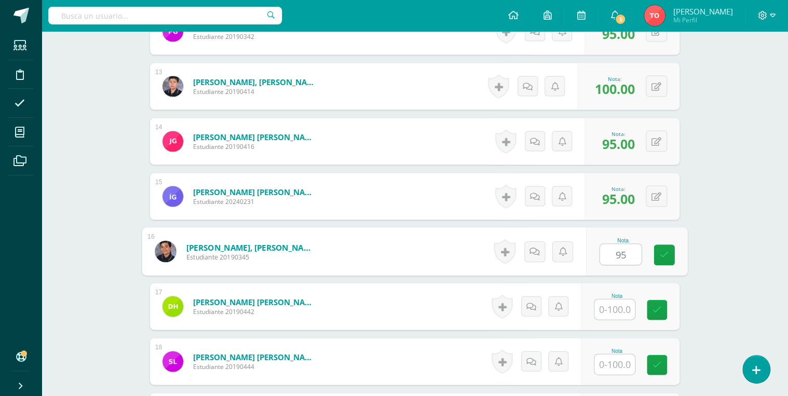
type input "95"
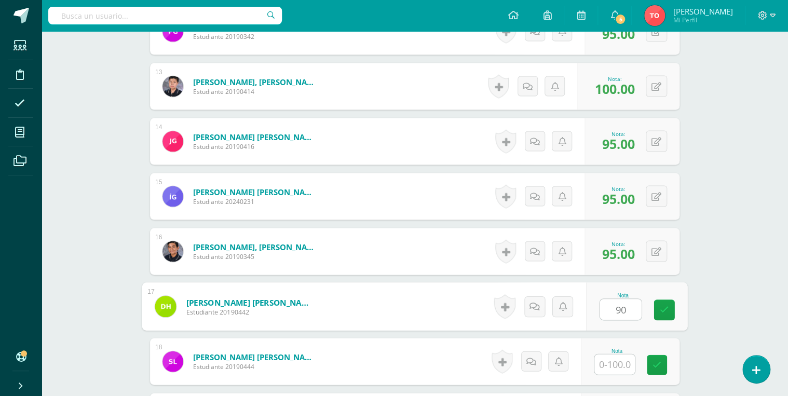
type input "90"
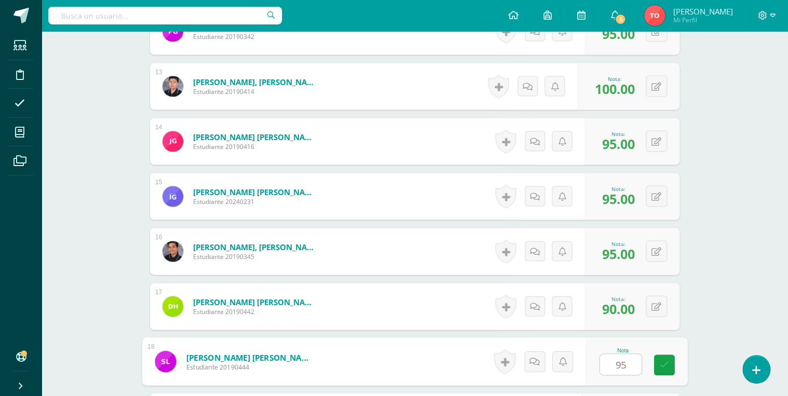
type input "95"
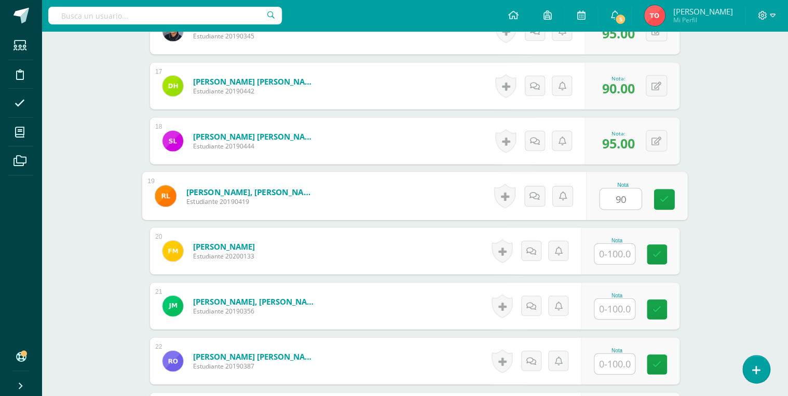
type input "90"
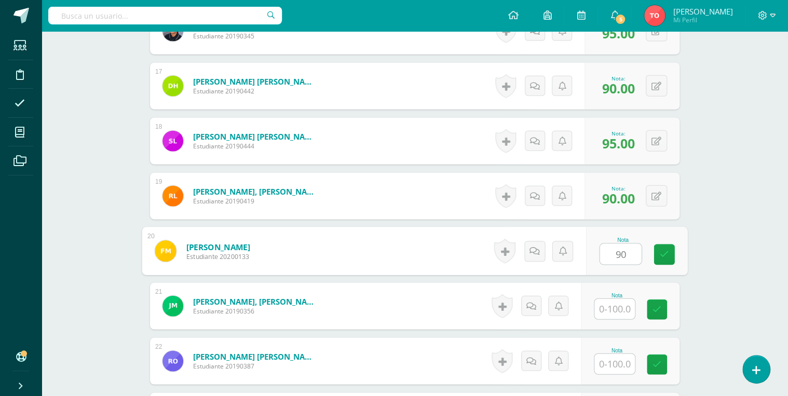
type input "90"
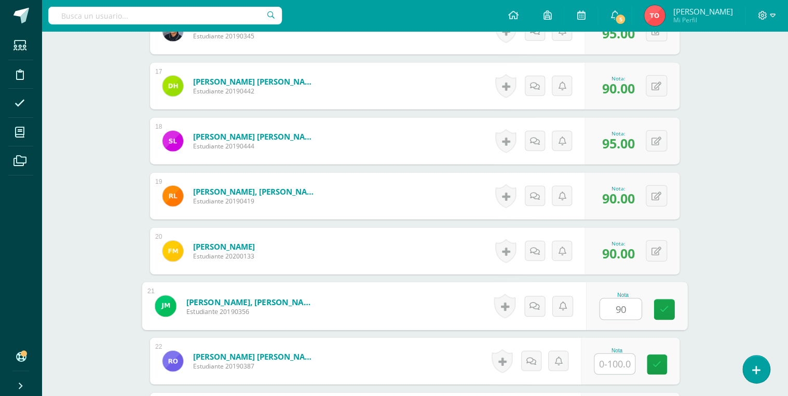
type input "90"
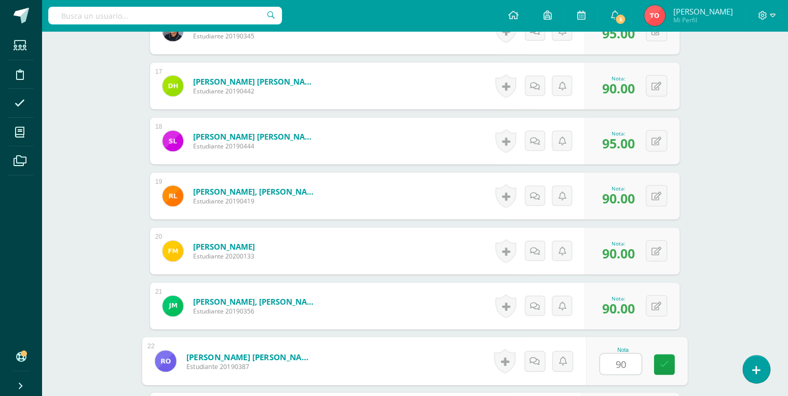
type input "90"
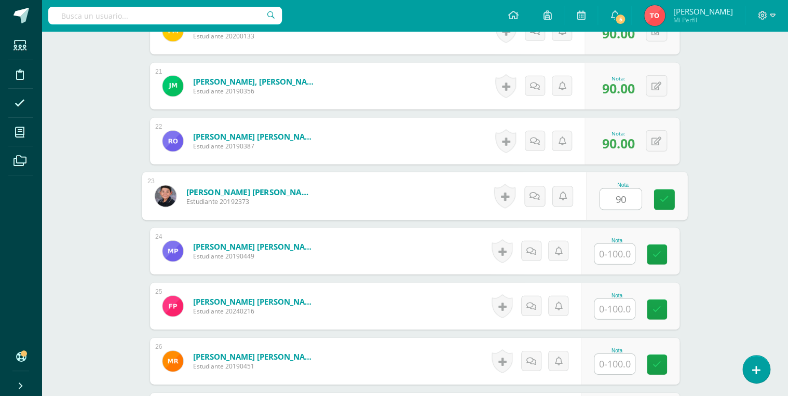
type input "90"
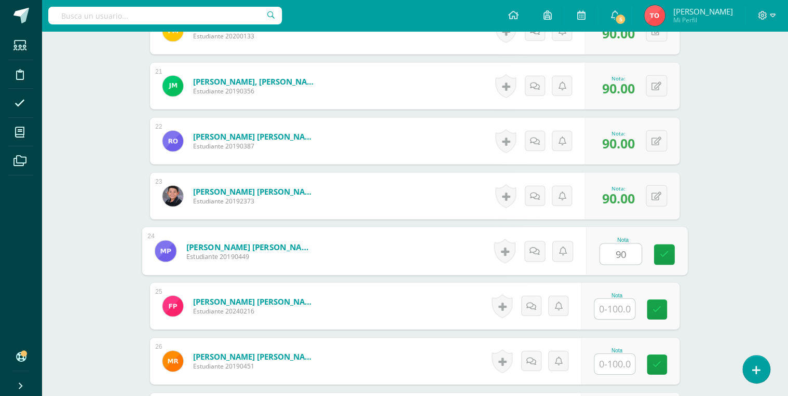
type input "90"
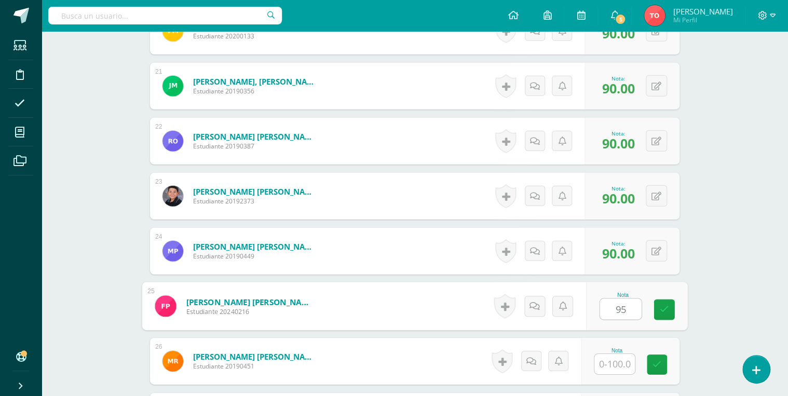
type input "95"
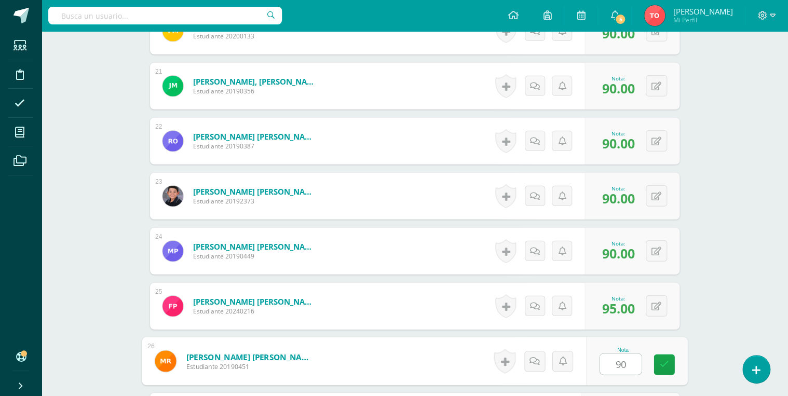
type input "90"
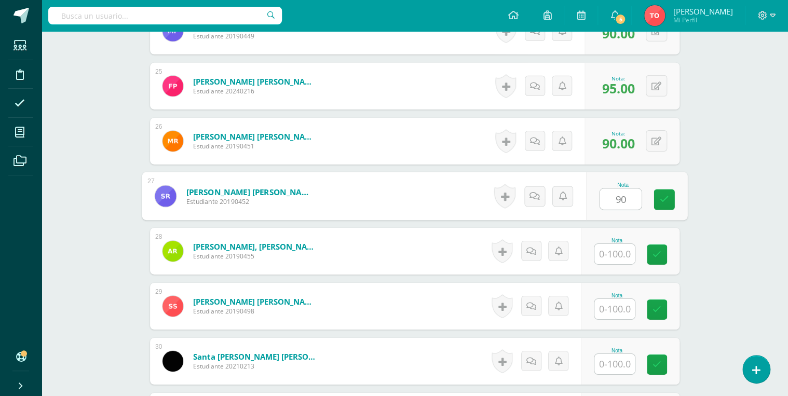
type input "90"
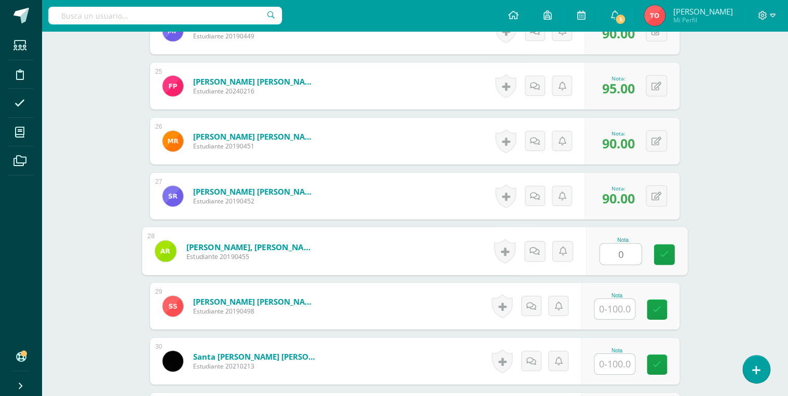
type input "0"
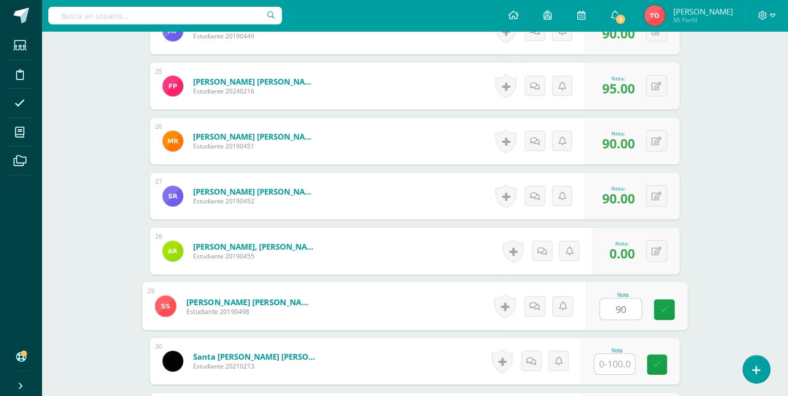
type input "90"
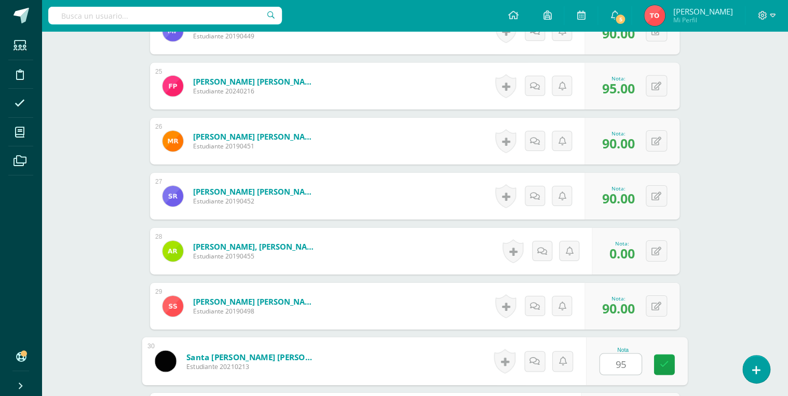
type input "95"
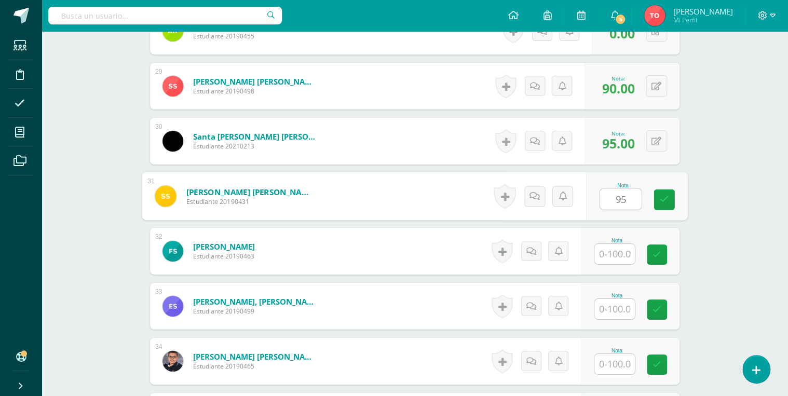
type input "95"
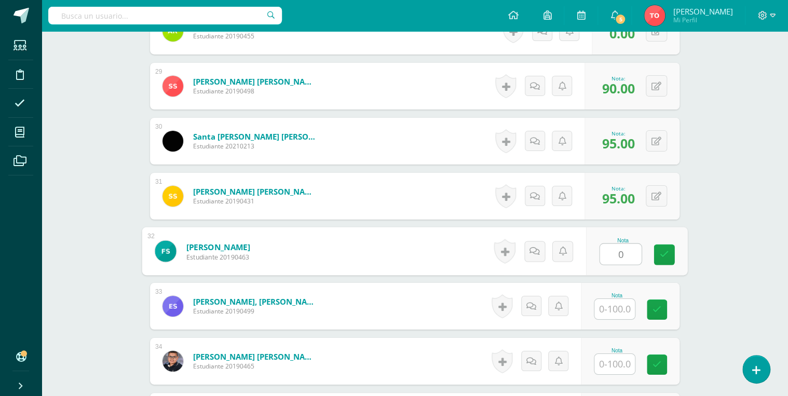
type input "0"
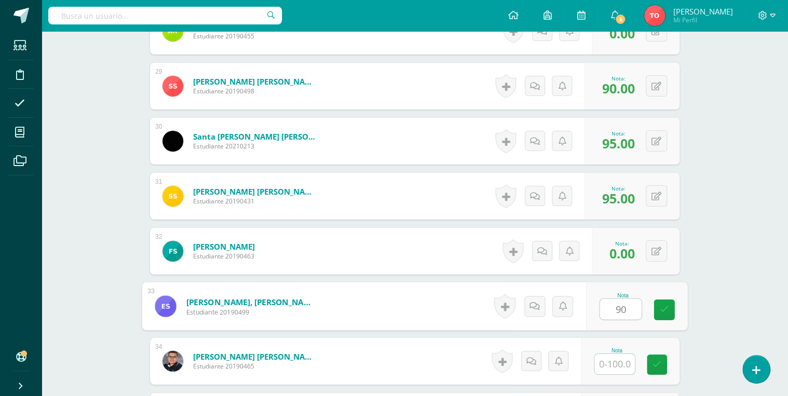
type input "90"
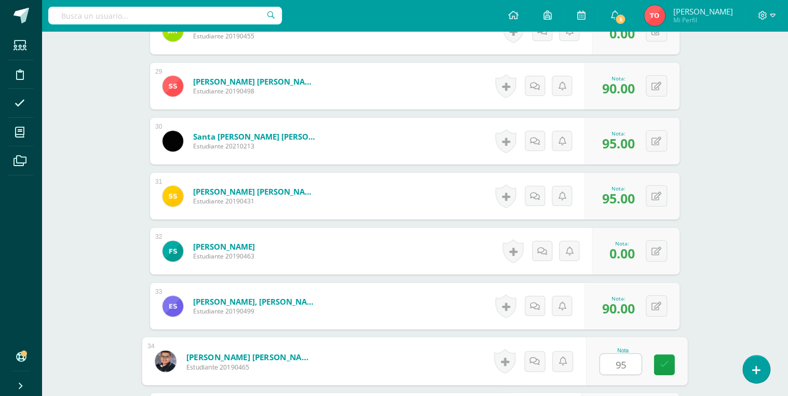
type input "95"
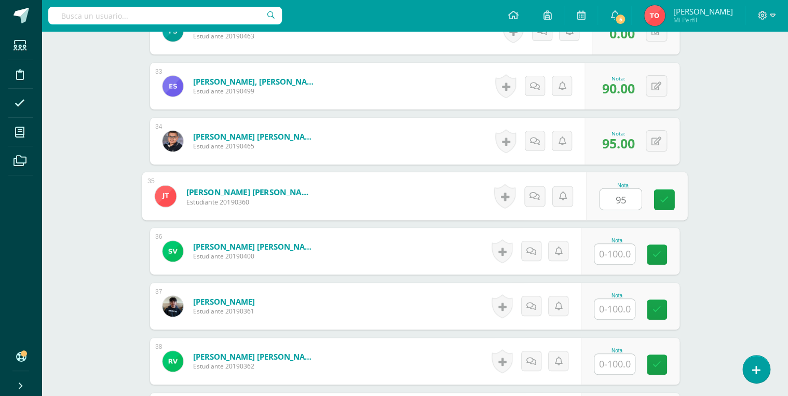
type input "95"
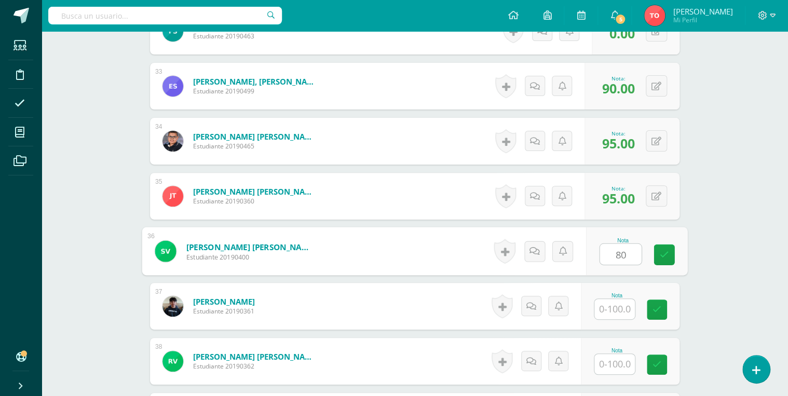
type input "80"
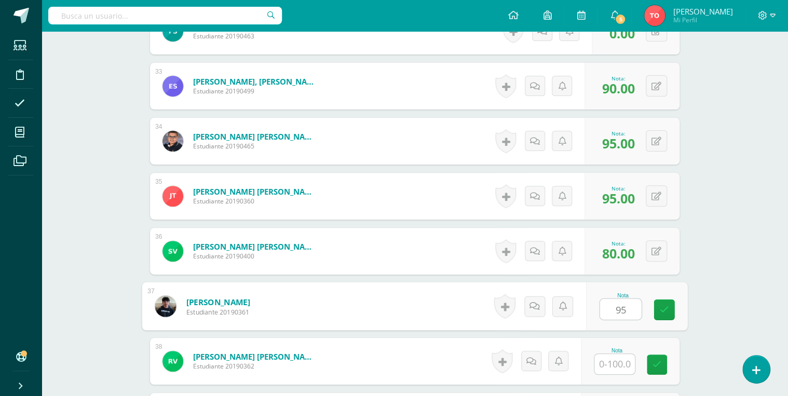
type input "95"
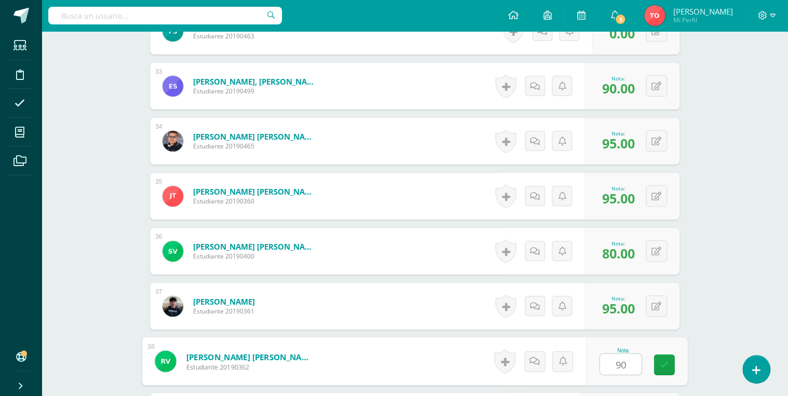
type input "90"
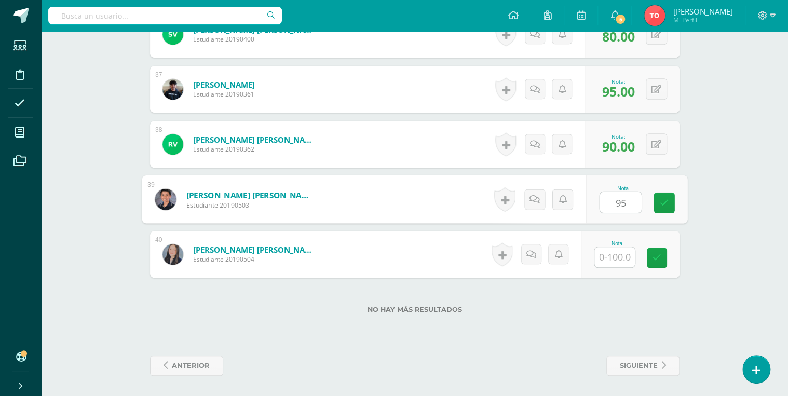
type input "95"
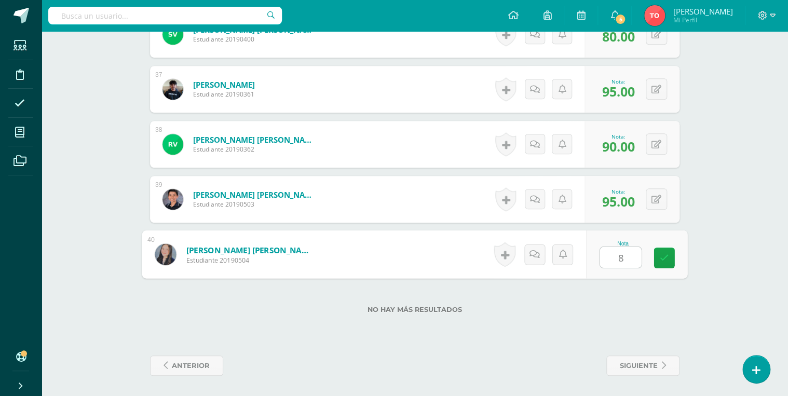
type input "80"
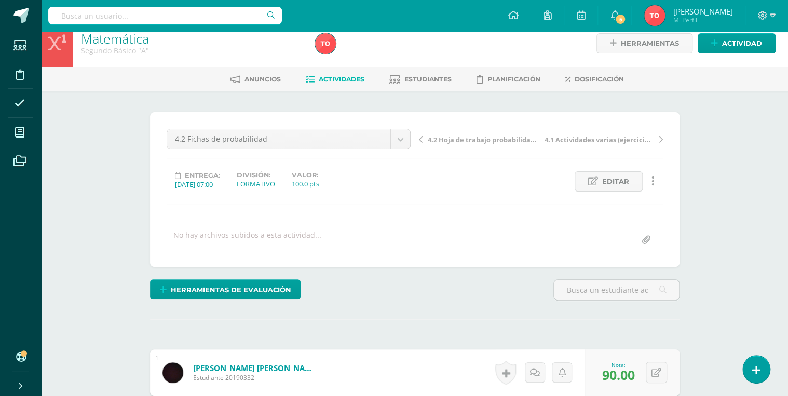
scroll to position [0, 0]
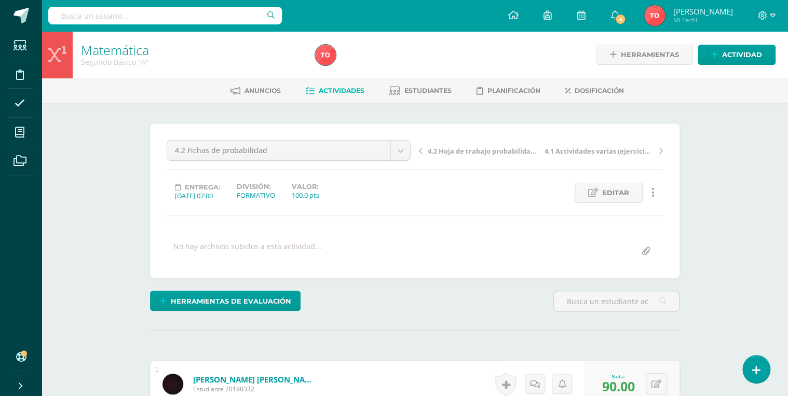
click at [327, 91] on span "Actividades" at bounding box center [342, 91] width 46 height 8
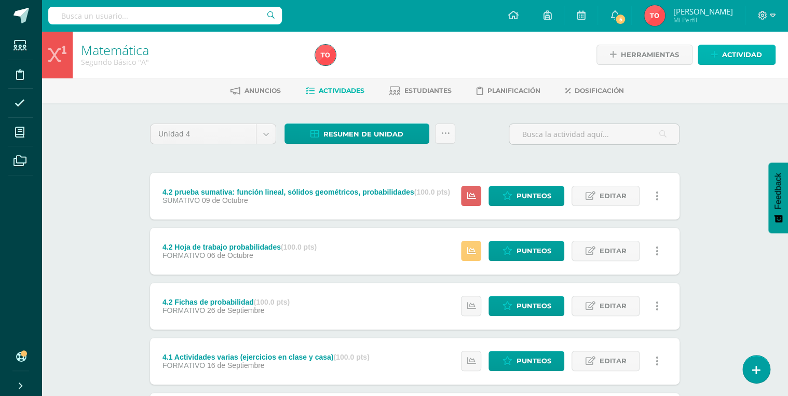
click at [719, 59] on link "Actividad" at bounding box center [737, 55] width 78 height 20
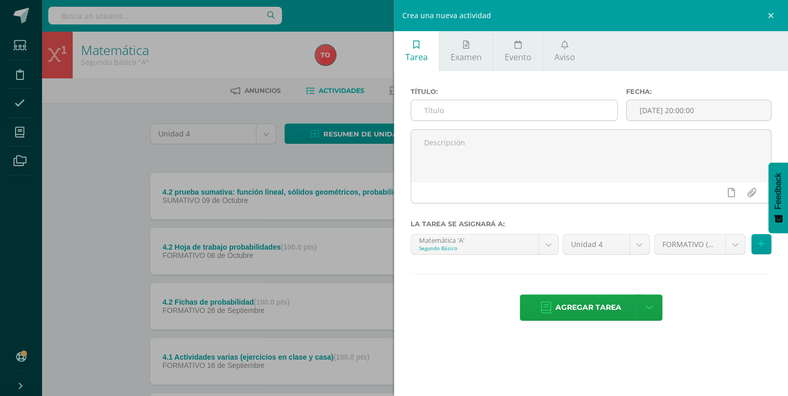
click at [467, 114] on input "text" at bounding box center [514, 110] width 206 height 20
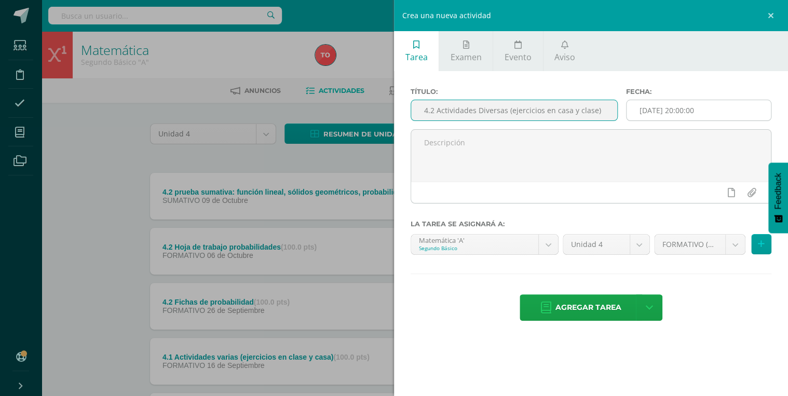
type input "4.2 Actividades Diversas (ejercicios en casa y clase)"
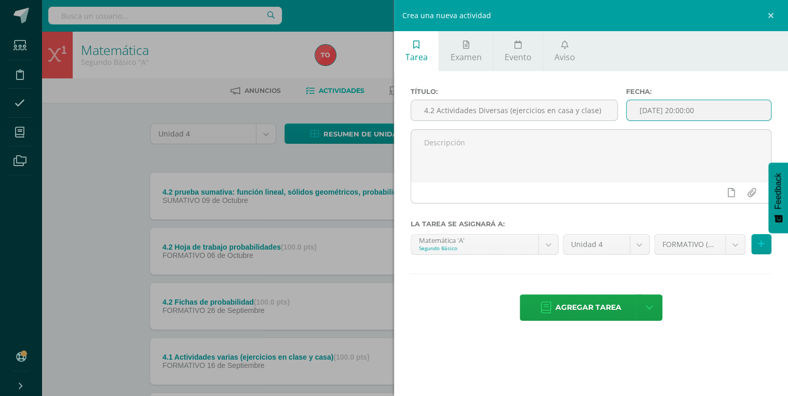
click at [702, 103] on input "[DATE] 20:00:00" at bounding box center [698, 110] width 144 height 20
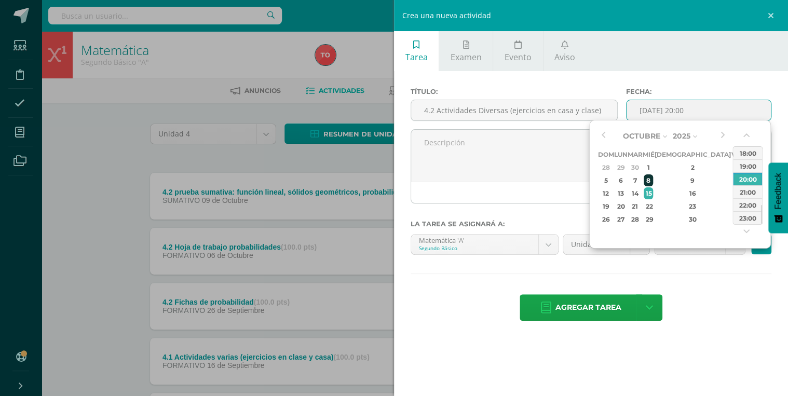
click at [653, 181] on div "8" at bounding box center [648, 180] width 9 height 12
click at [752, 156] on div "07:00" at bounding box center [747, 155] width 29 height 13
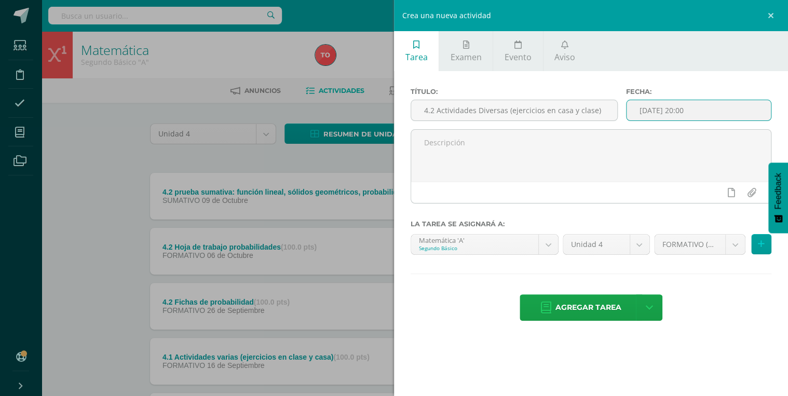
type input "2025-10-08 07:00"
click at [758, 242] on icon at bounding box center [761, 244] width 7 height 9
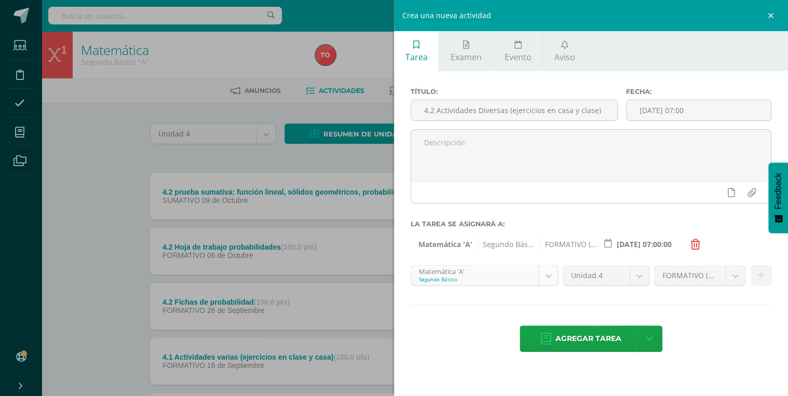
click at [541, 278] on body "Estudiantes Disciplina Asistencia Mis cursos Archivos Soporte Ayuda Reportar un…" at bounding box center [394, 282] width 788 height 564
click at [761, 272] on icon at bounding box center [761, 275] width 7 height 9
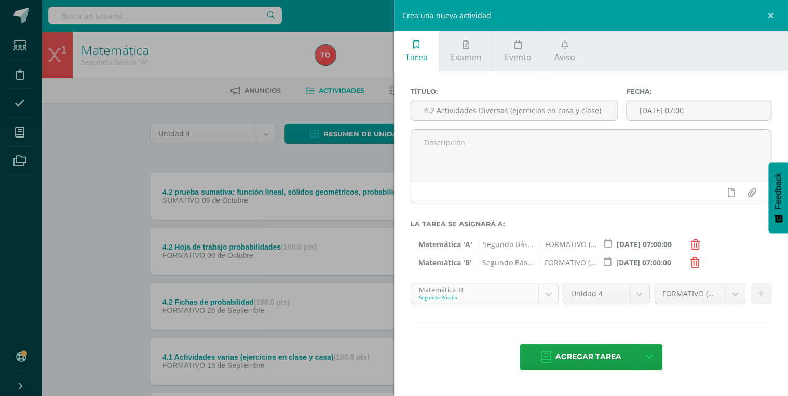
click at [551, 291] on body "Estudiantes Disciplina Asistencia Mis cursos Archivos Soporte Ayuda Reportar un…" at bounding box center [394, 282] width 788 height 564
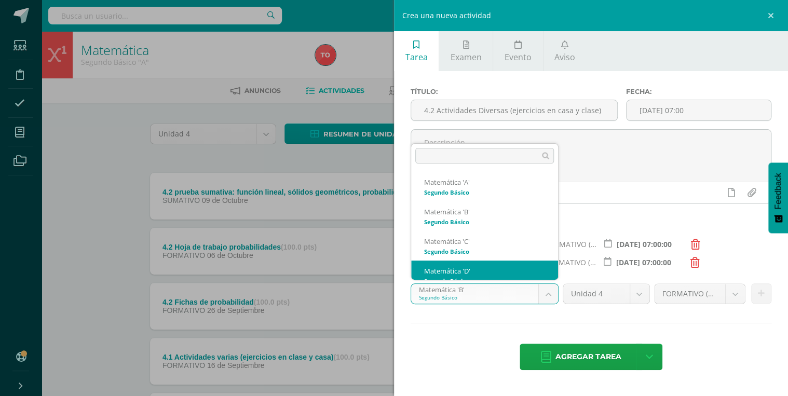
scroll to position [10, 0]
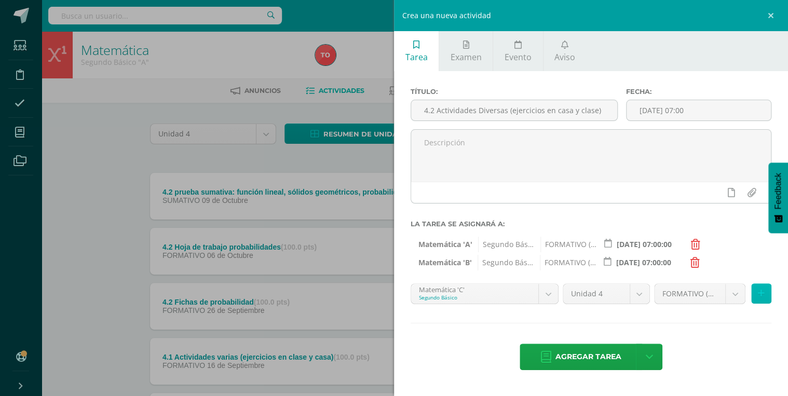
click at [766, 293] on button at bounding box center [761, 293] width 20 height 20
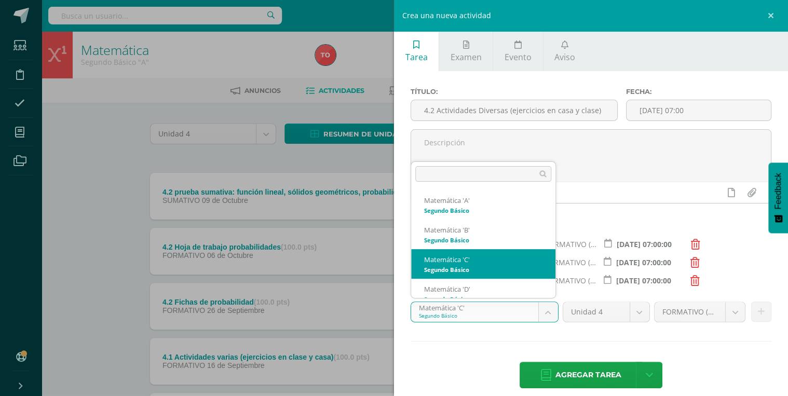
click at [550, 318] on body "Estudiantes Disciplina Asistencia Mis cursos Archivos Soporte Ayuda Reportar un…" at bounding box center [394, 282] width 788 height 564
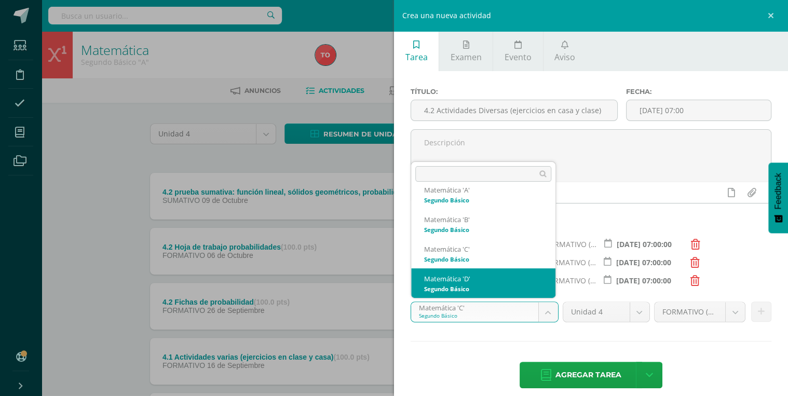
select select "213428"
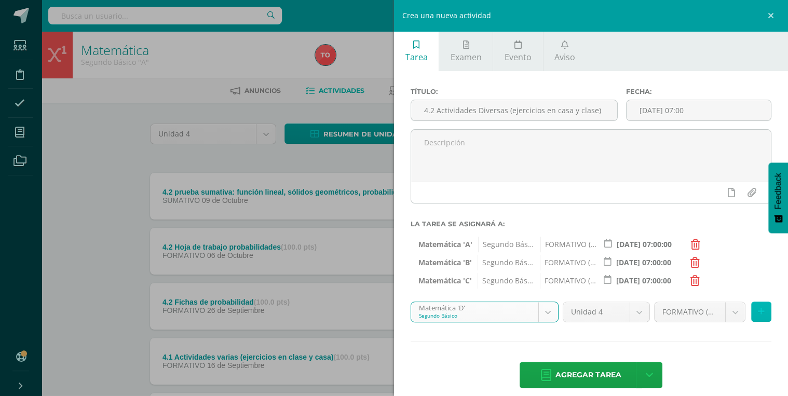
click at [758, 311] on icon at bounding box center [761, 311] width 7 height 9
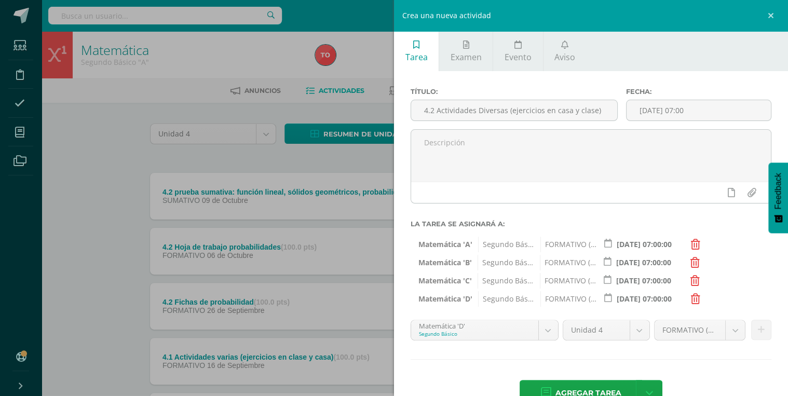
scroll to position [28, 0]
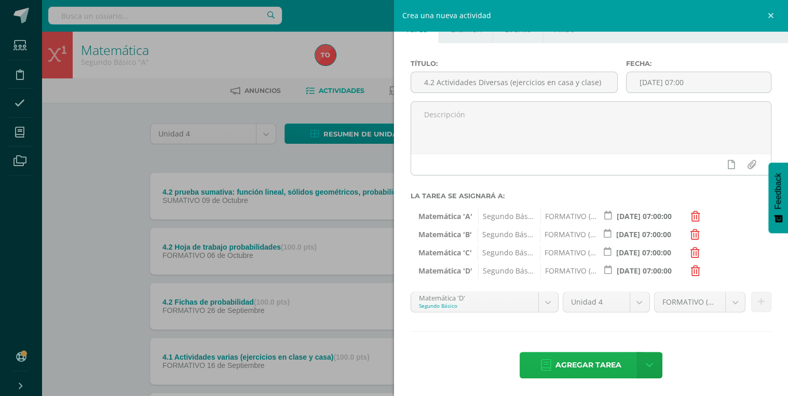
click at [569, 372] on span "Agregar tarea" at bounding box center [588, 364] width 66 height 25
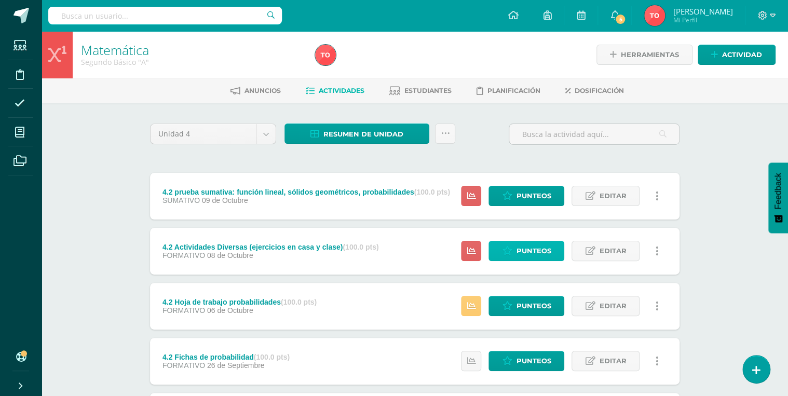
click at [517, 254] on span "Punteos" at bounding box center [533, 250] width 35 height 19
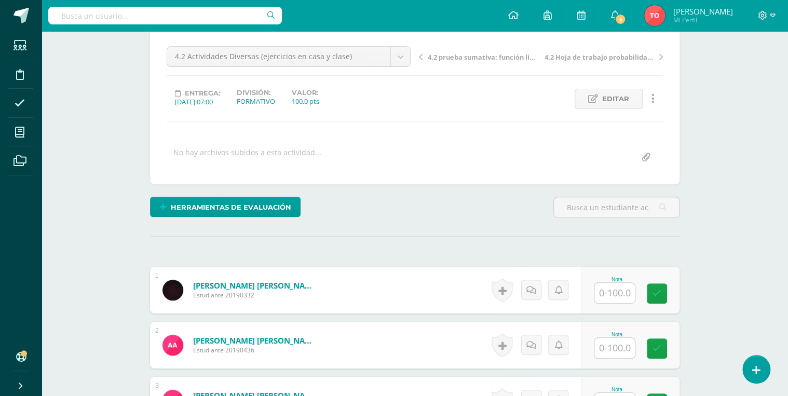
scroll to position [208, 0]
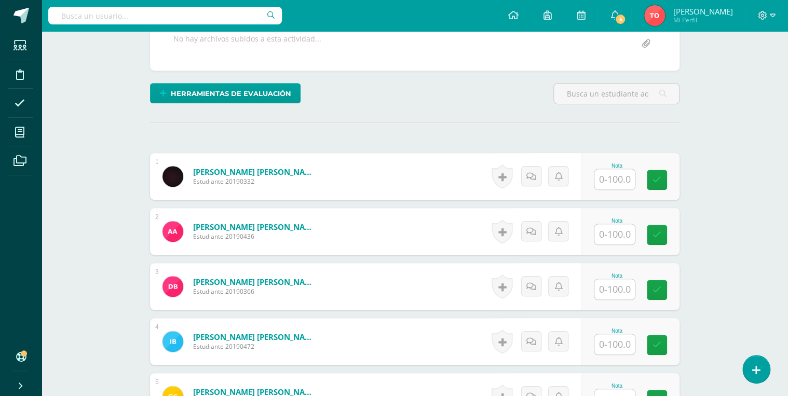
click at [618, 179] on input "text" at bounding box center [614, 179] width 40 height 20
type input "90"
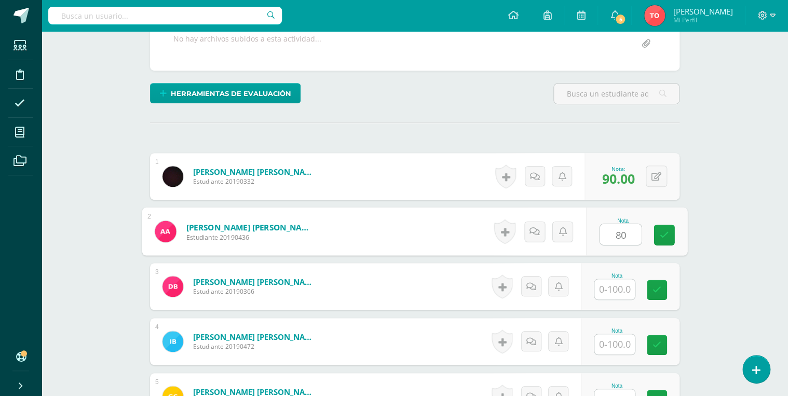
type input "80"
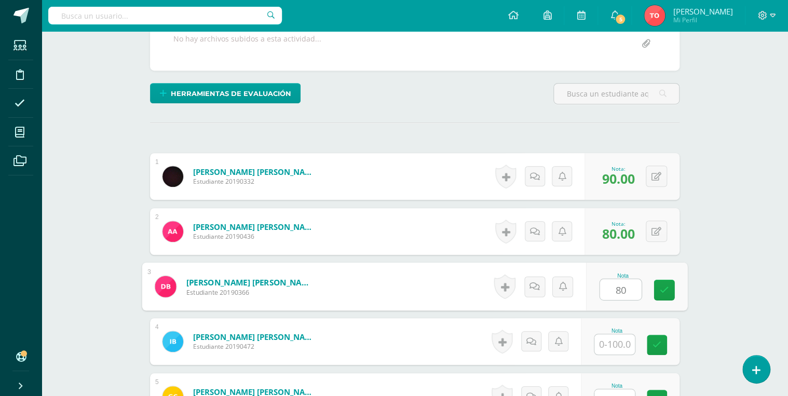
type input "80"
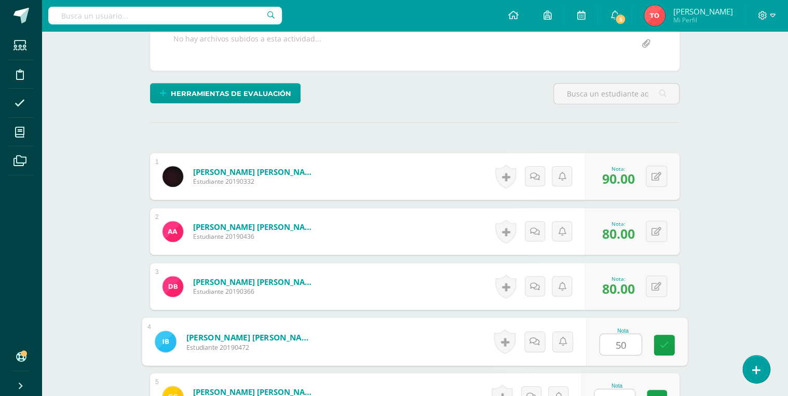
type input "50"
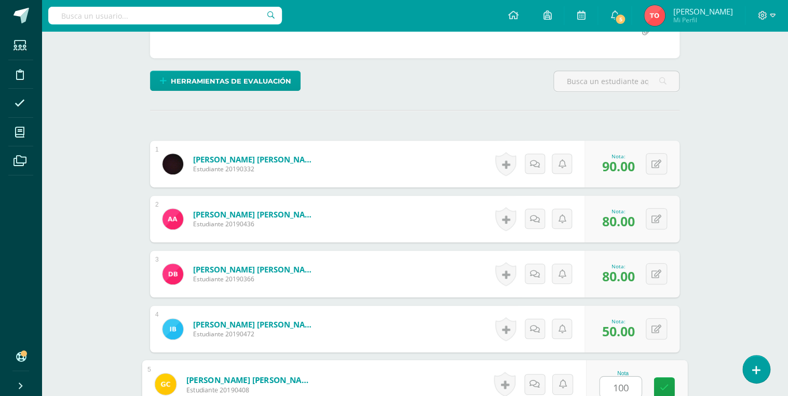
type input "100"
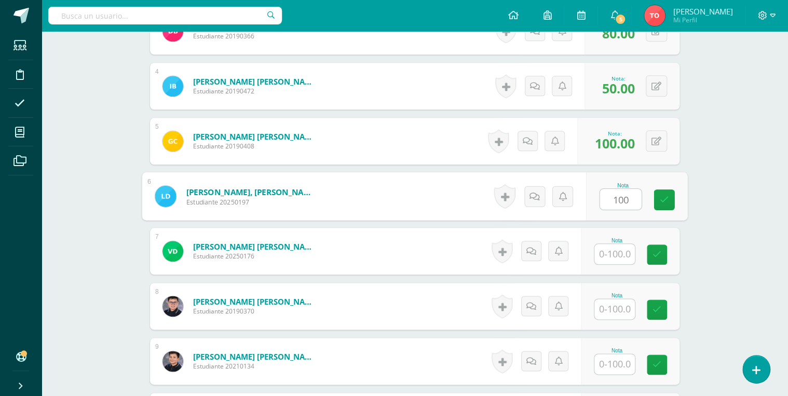
type input "100"
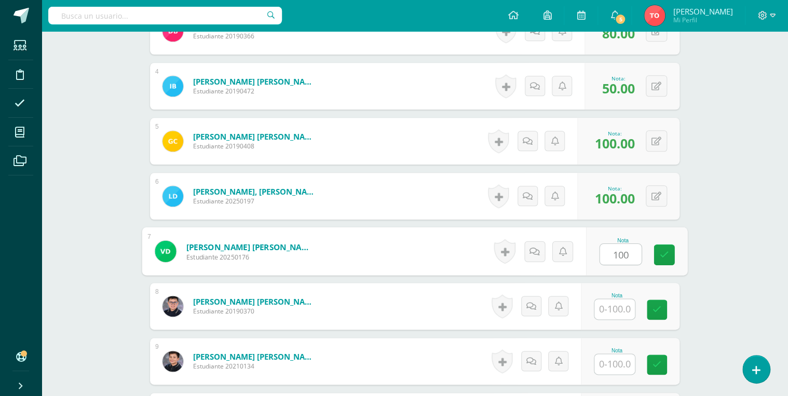
type input "100"
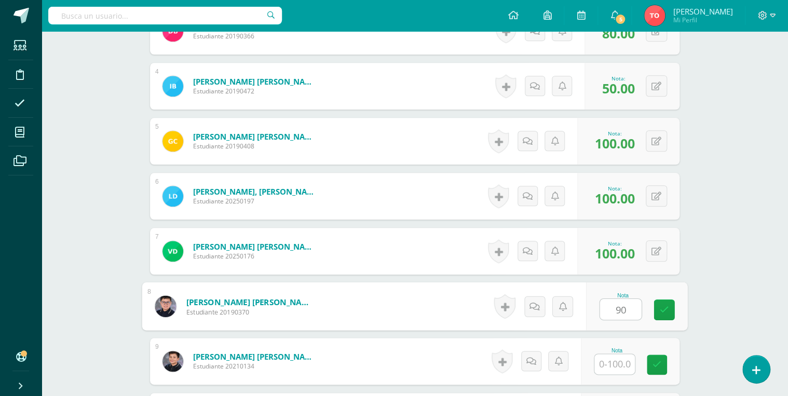
type input "90"
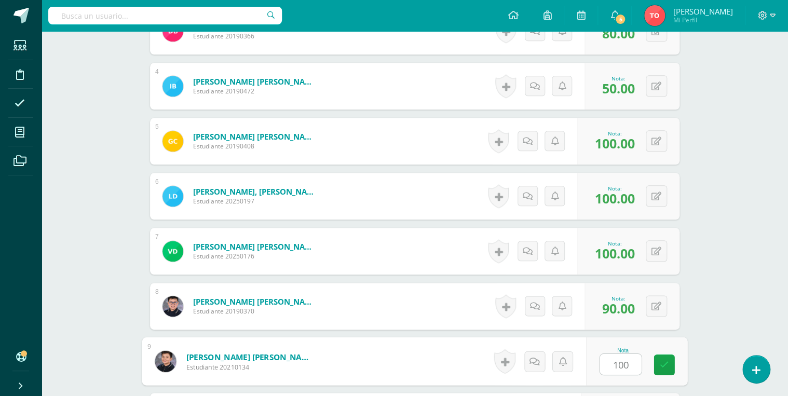
type input "100"
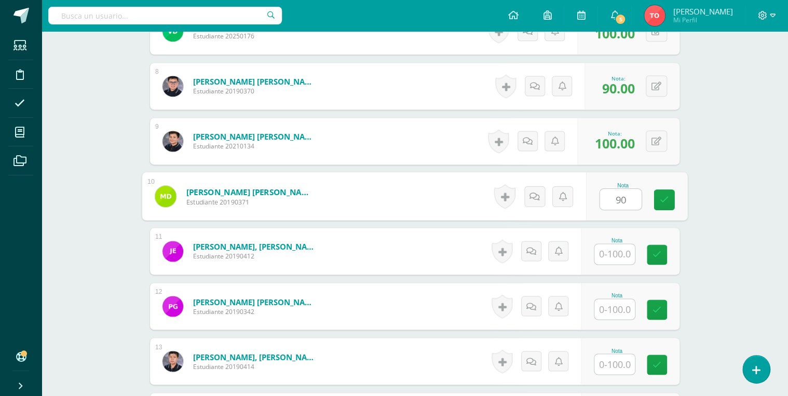
type input "90"
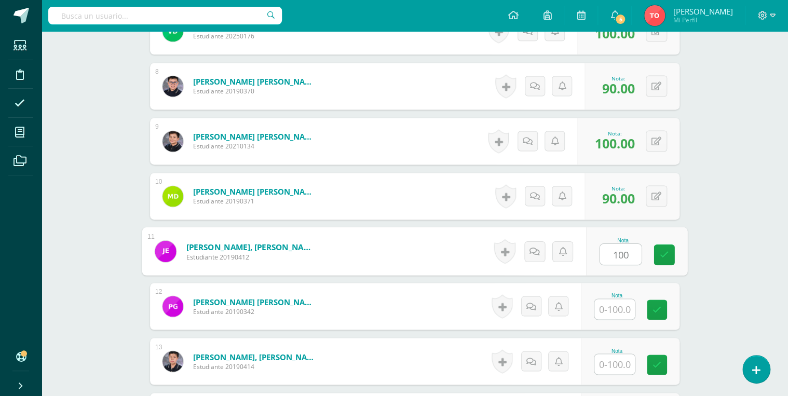
type input "100"
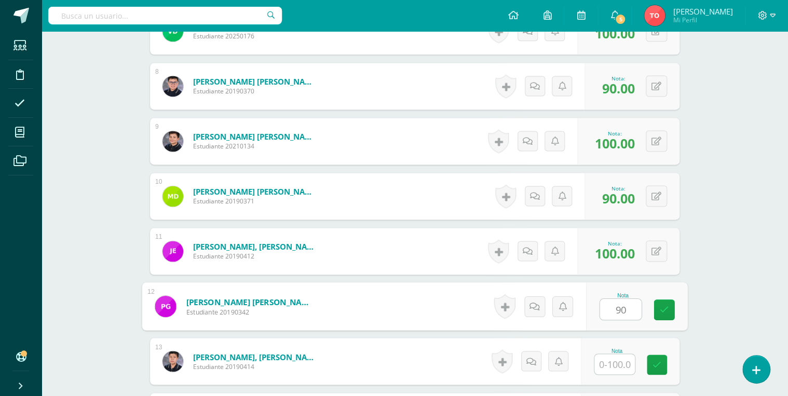
type input "90"
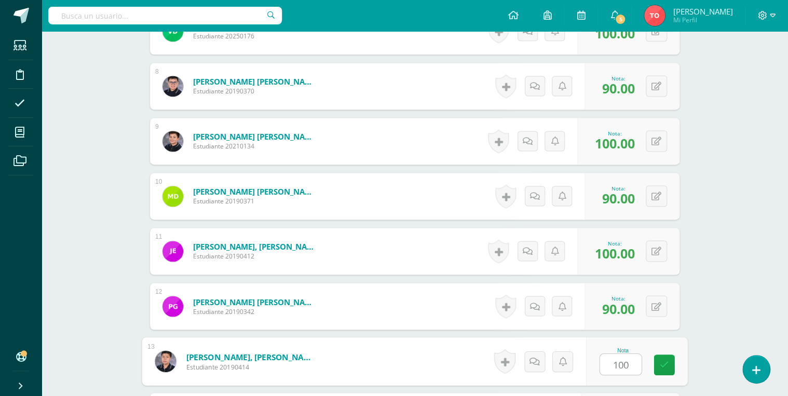
type input "100"
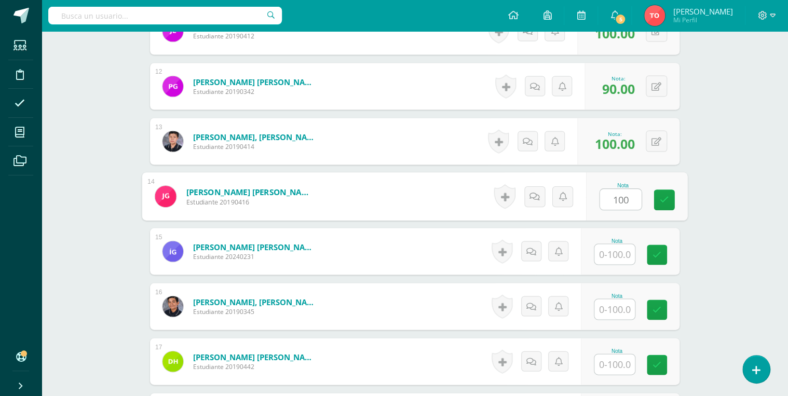
type input "100"
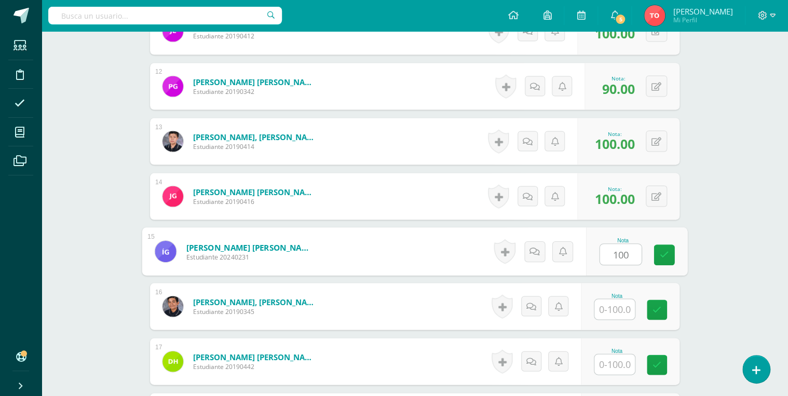
type input "100"
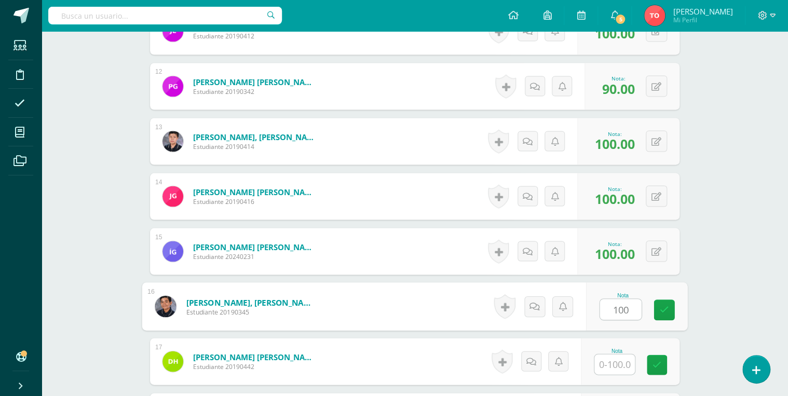
type input "100"
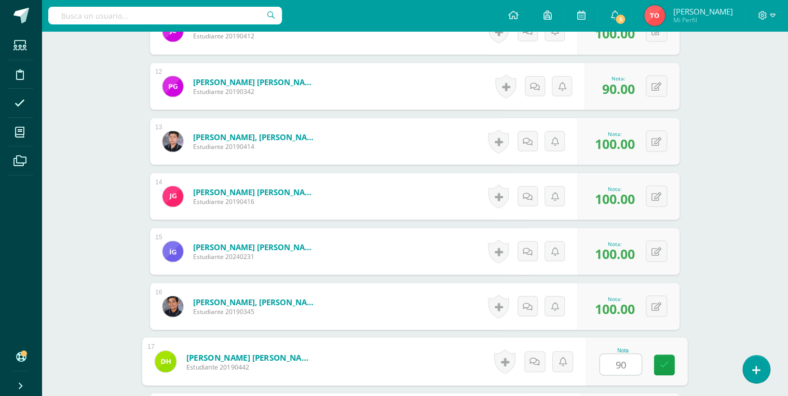
type input "90"
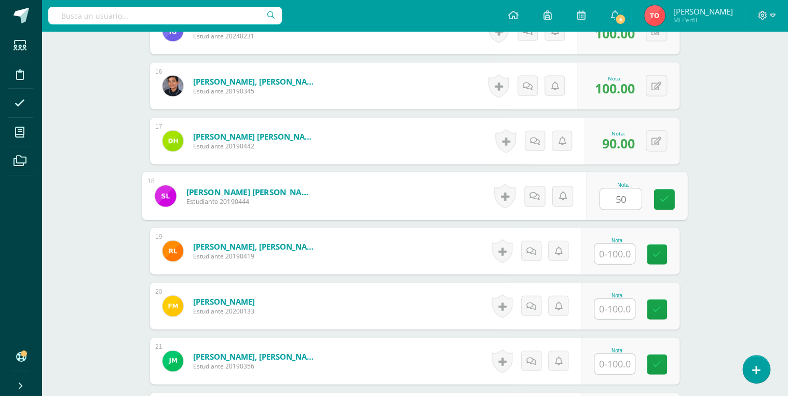
type input "50"
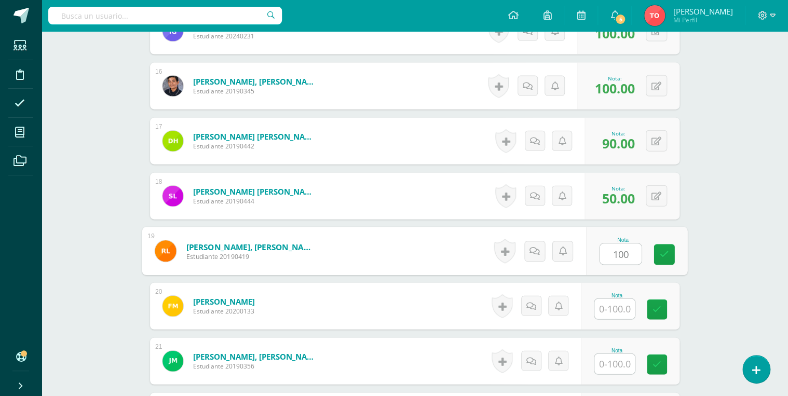
type input "100"
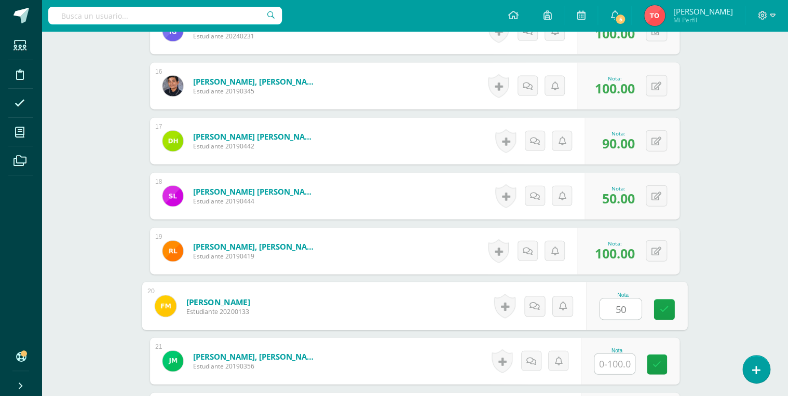
type input "50"
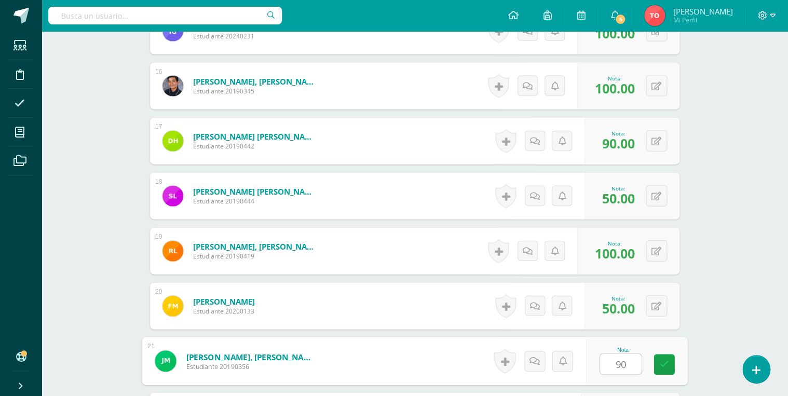
type input "90"
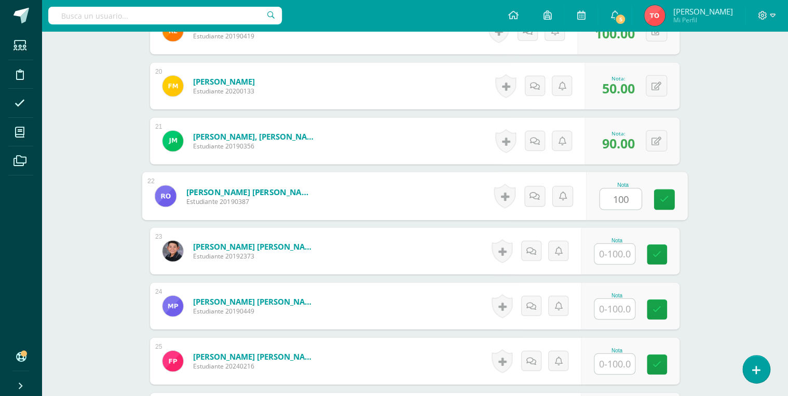
type input "100"
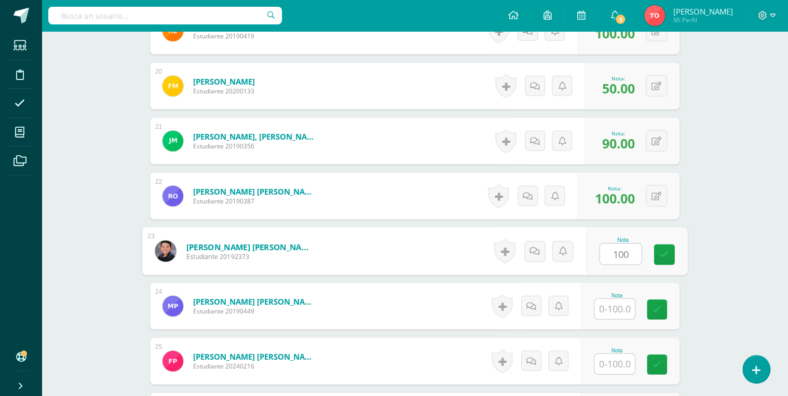
type input "100"
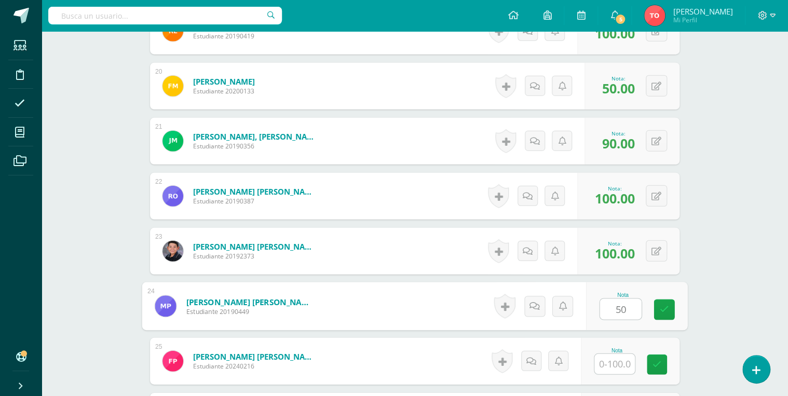
type input "50"
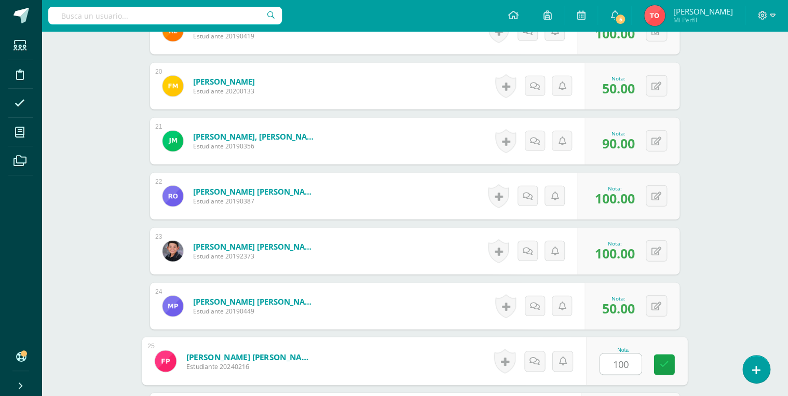
type input "100"
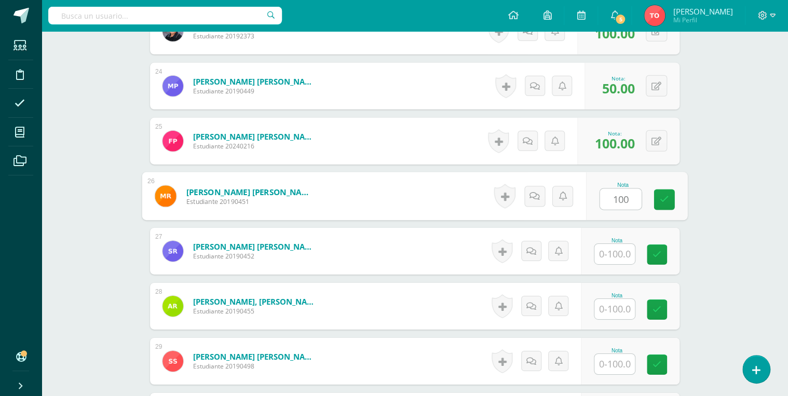
type input "100"
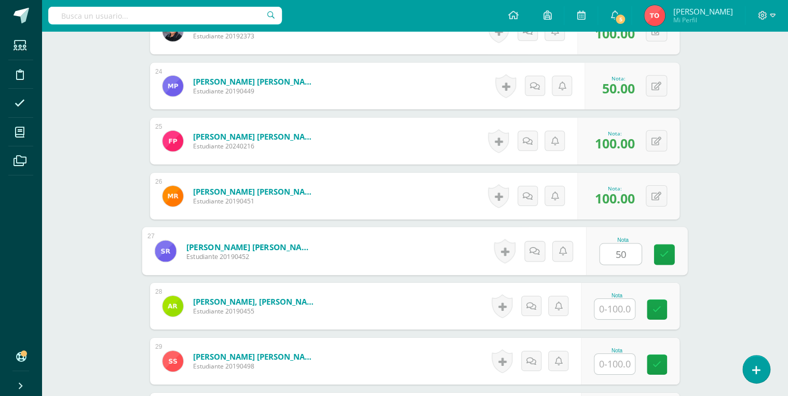
type input "50"
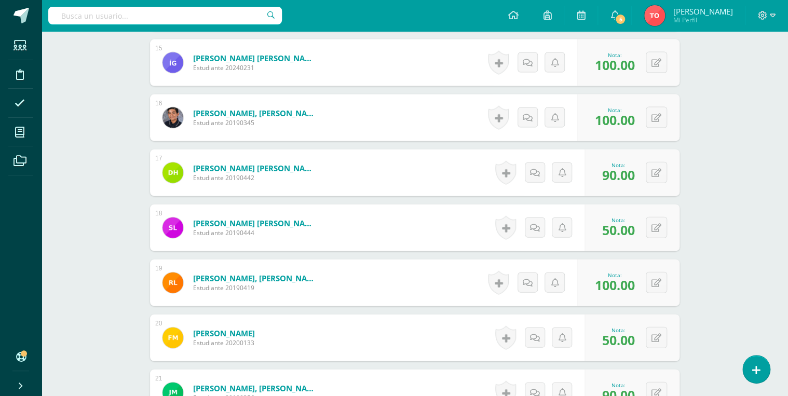
scroll to position [1107, 0]
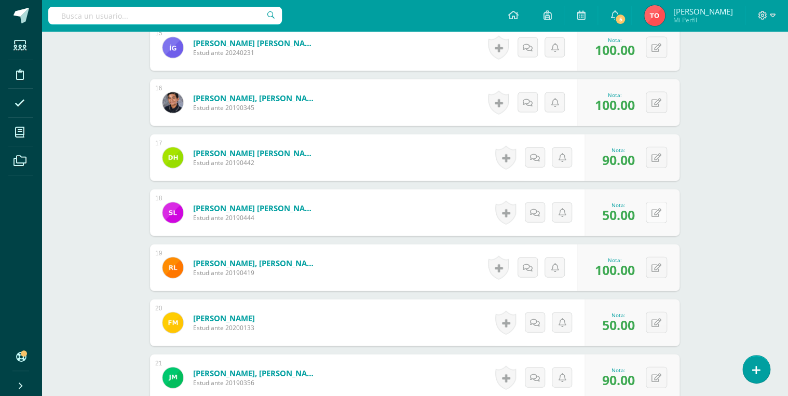
type input "80"
click at [658, 210] on icon at bounding box center [656, 213] width 10 height 9
type input "100"
click at [658, 266] on icon at bounding box center [656, 268] width 10 height 9
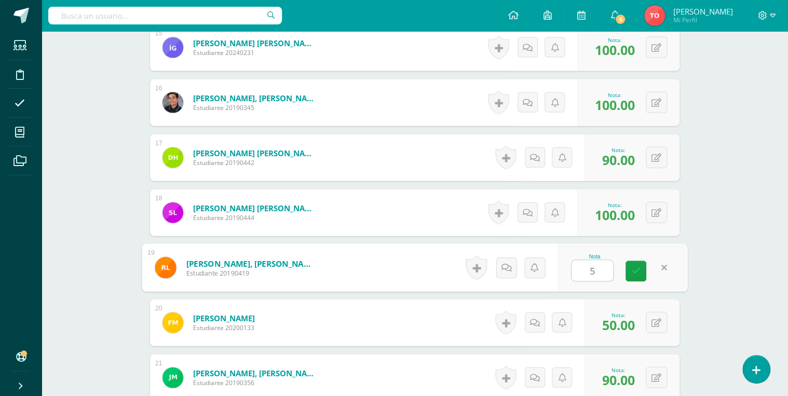
type input "50"
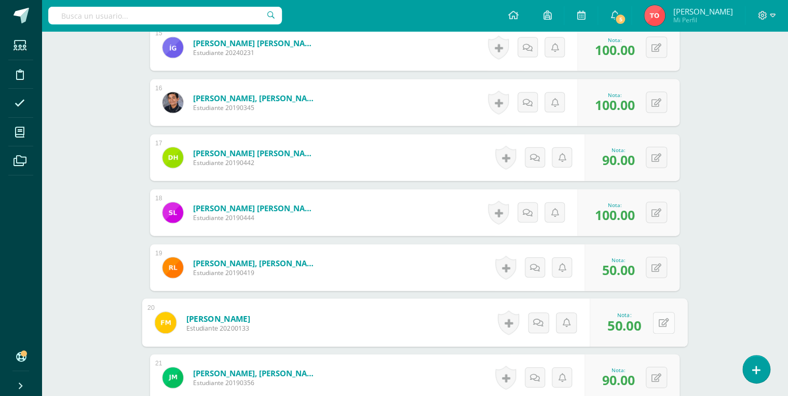
click at [653, 322] on button at bounding box center [663, 323] width 22 height 22
type input "100"
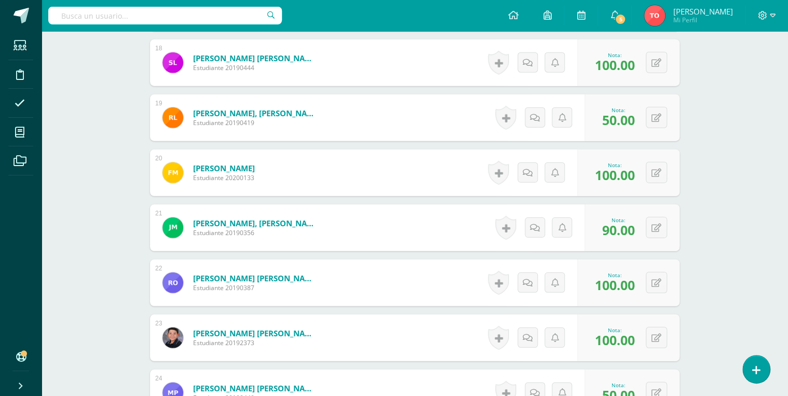
scroll to position [1273, 0]
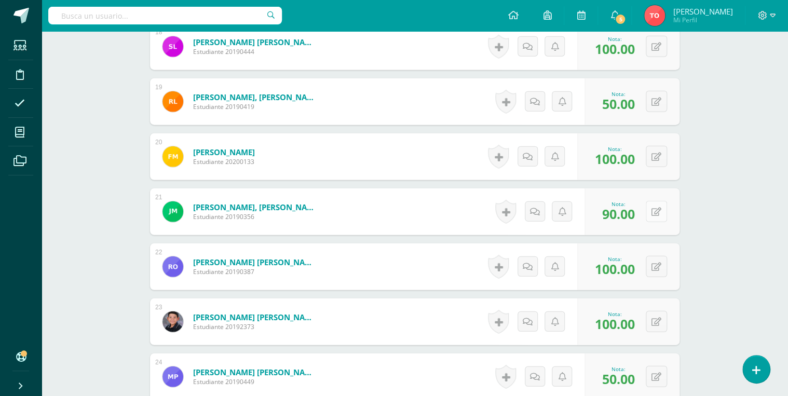
click at [658, 211] on icon at bounding box center [656, 212] width 10 height 9
type input "50"
click at [655, 266] on button at bounding box center [663, 267] width 22 height 22
type input "90"
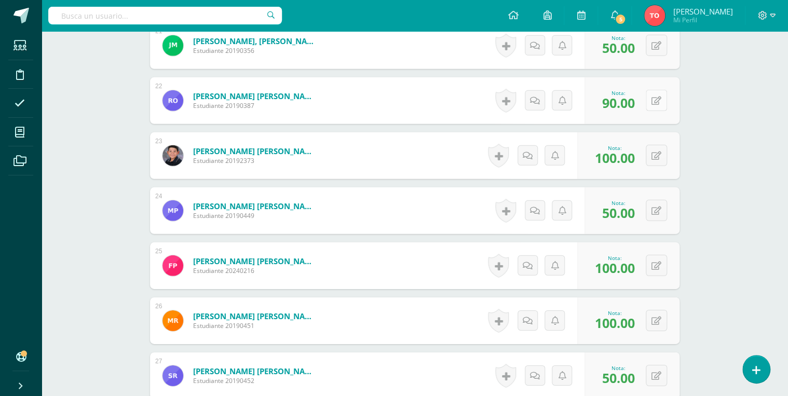
scroll to position [1480, 0]
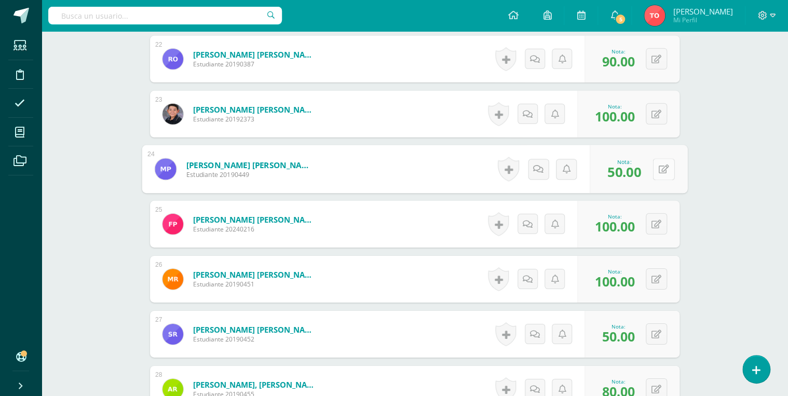
click at [656, 173] on button at bounding box center [663, 169] width 22 height 22
type input "100"
click at [653, 221] on button at bounding box center [656, 223] width 21 height 21
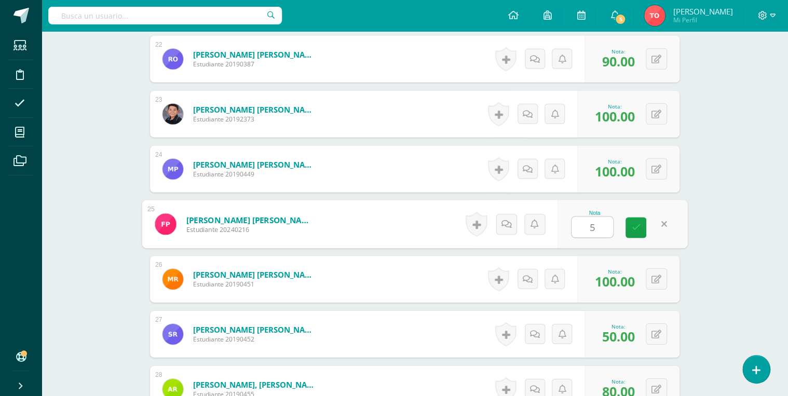
type input "50"
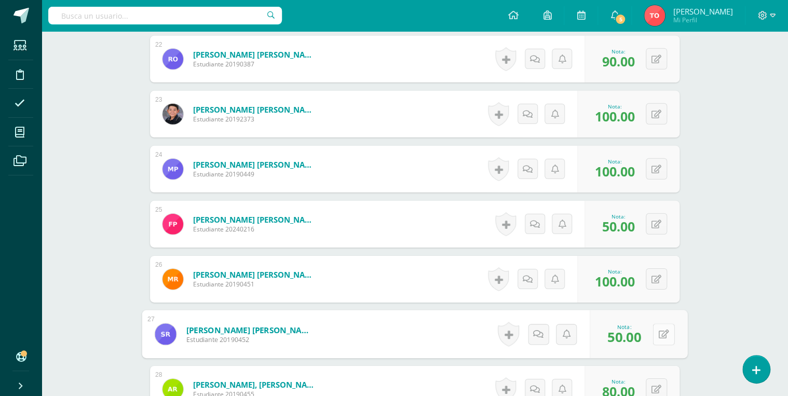
click at [660, 335] on icon at bounding box center [664, 334] width 10 height 9
type input "100"
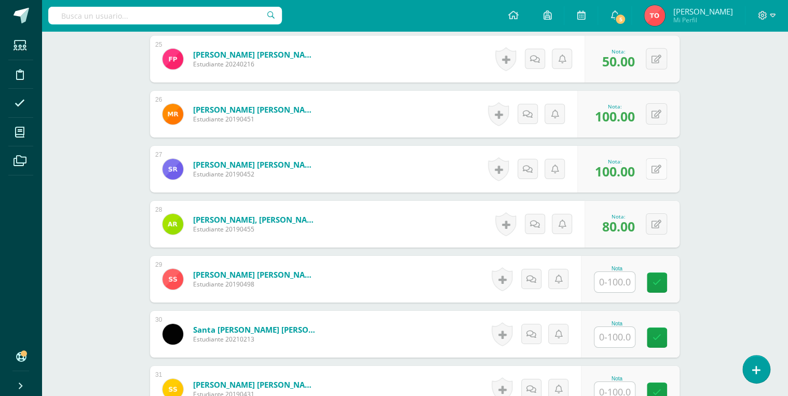
scroll to position [1646, 0]
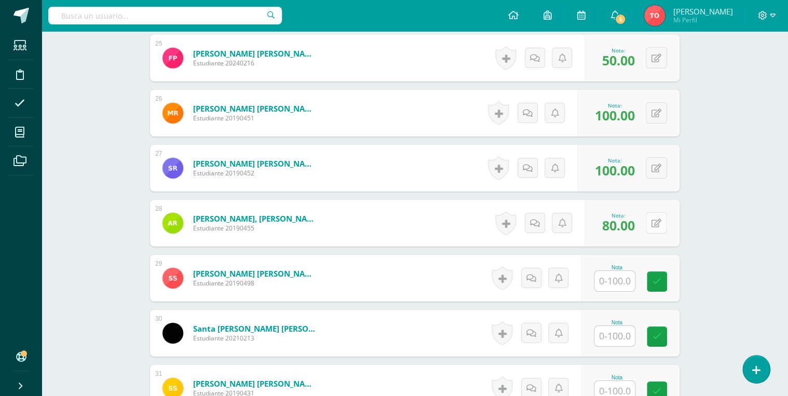
click at [656, 221] on button at bounding box center [656, 222] width 21 height 21
type input "50"
type input "80"
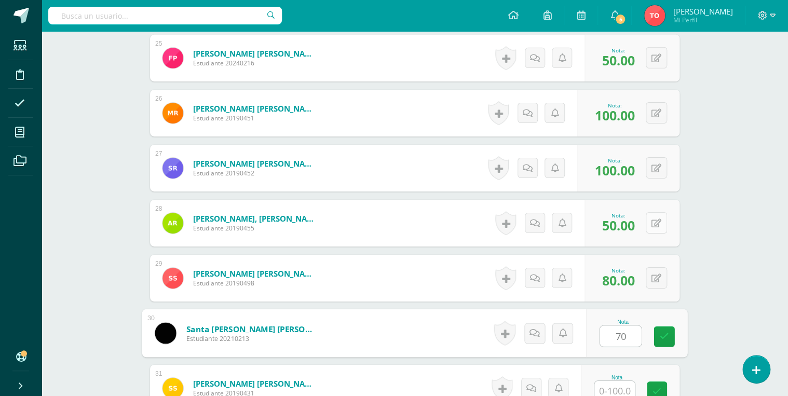
type input "70"
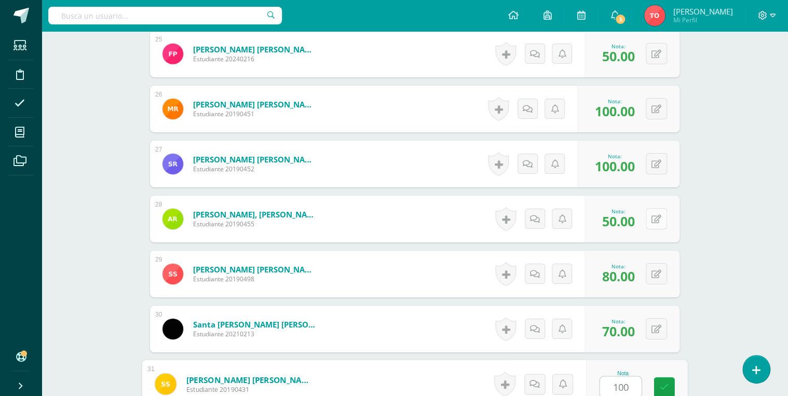
type input "100"
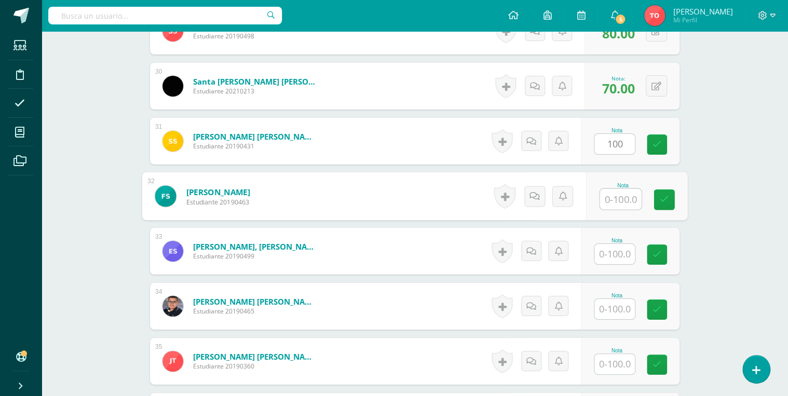
type input "1"
type input "80"
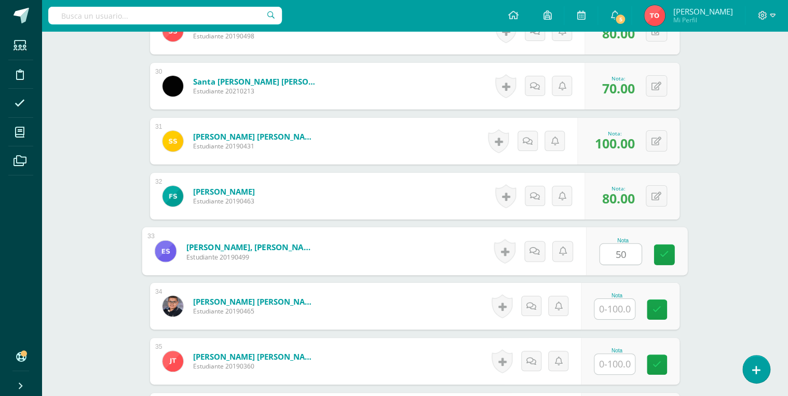
type input "50"
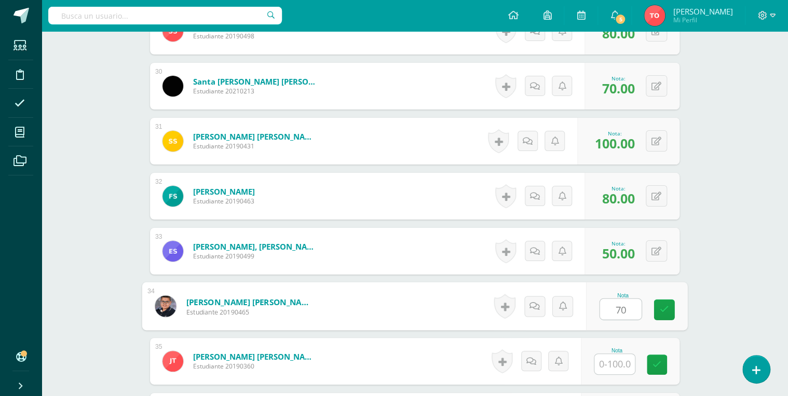
type input "70"
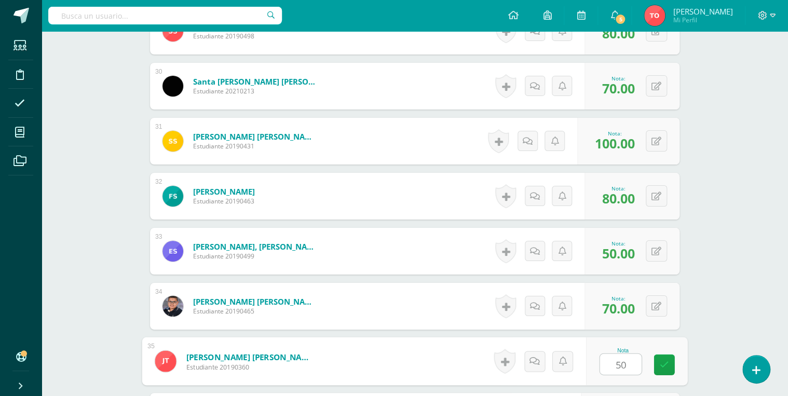
type input "50"
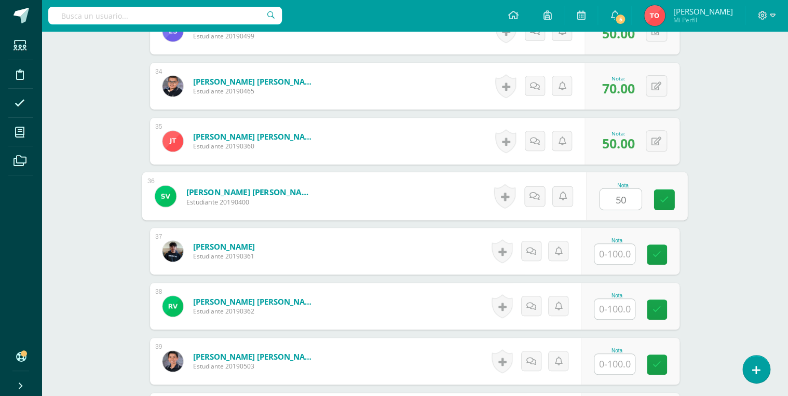
type input "50"
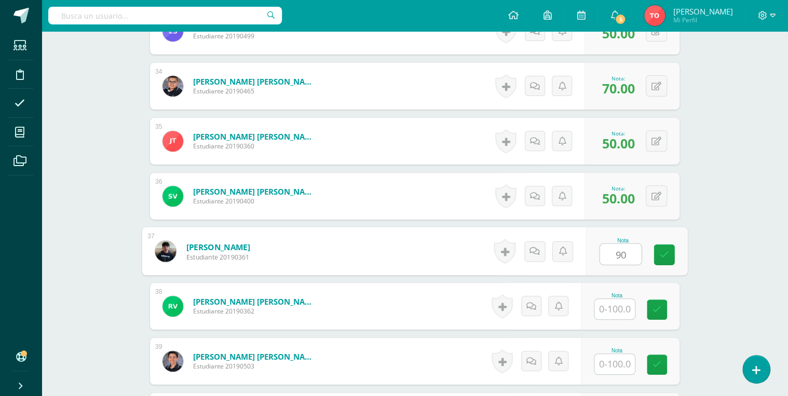
type input "90"
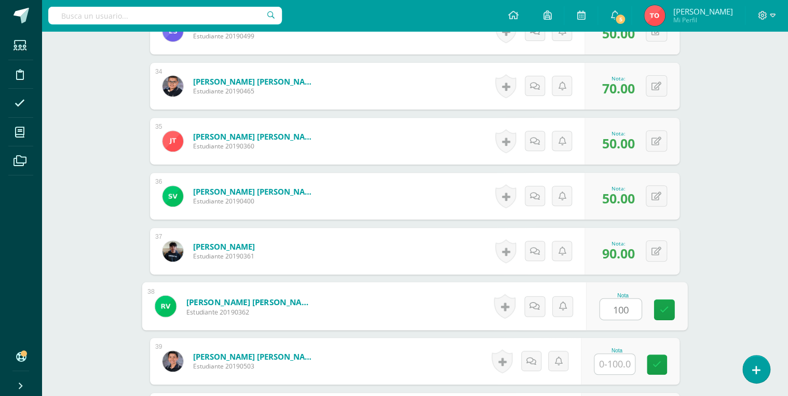
type input "100"
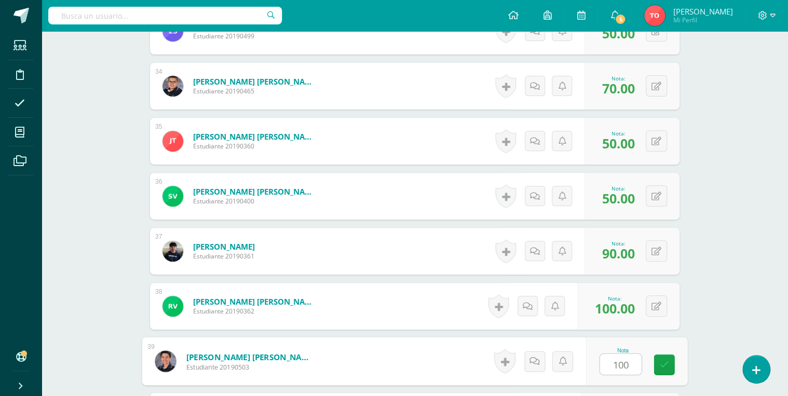
type input "100"
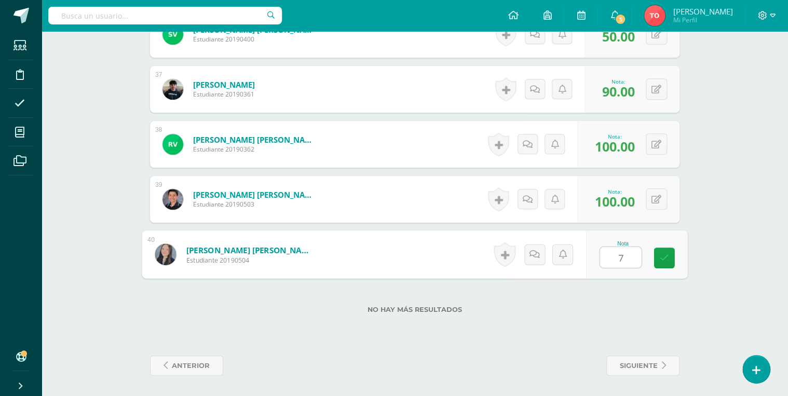
type input "70"
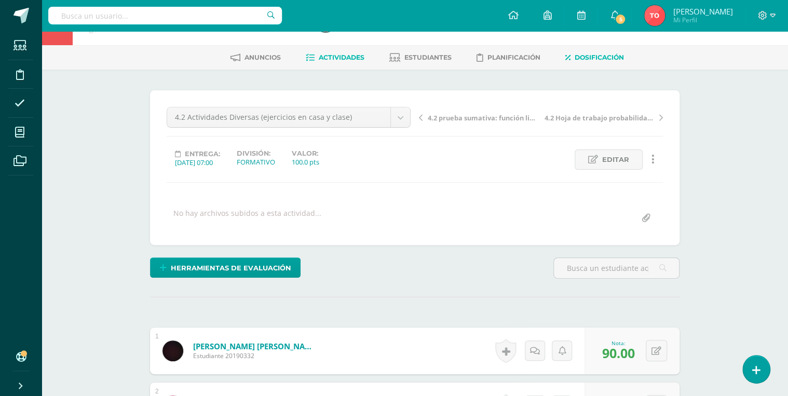
scroll to position [0, 0]
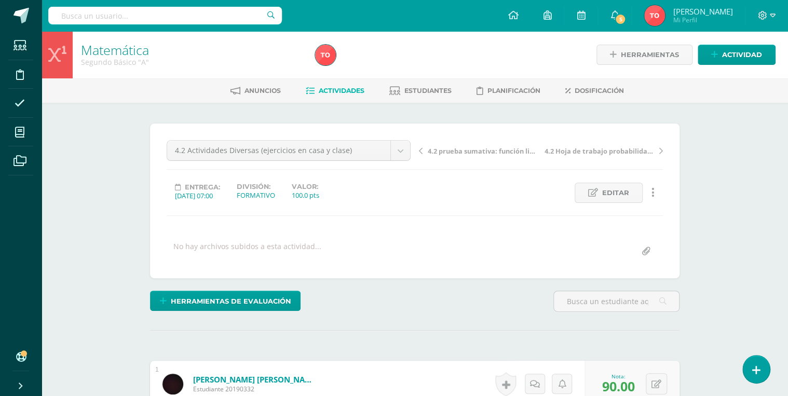
click at [352, 93] on span "Actividades" at bounding box center [342, 91] width 46 height 8
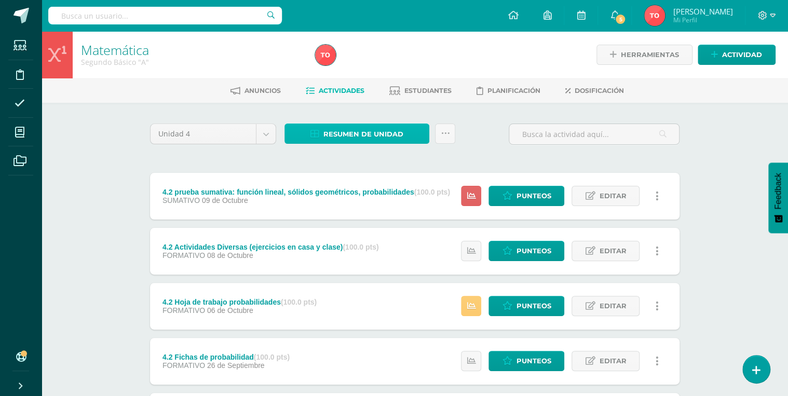
click at [392, 128] on span "Resumen de unidad" at bounding box center [363, 134] width 80 height 19
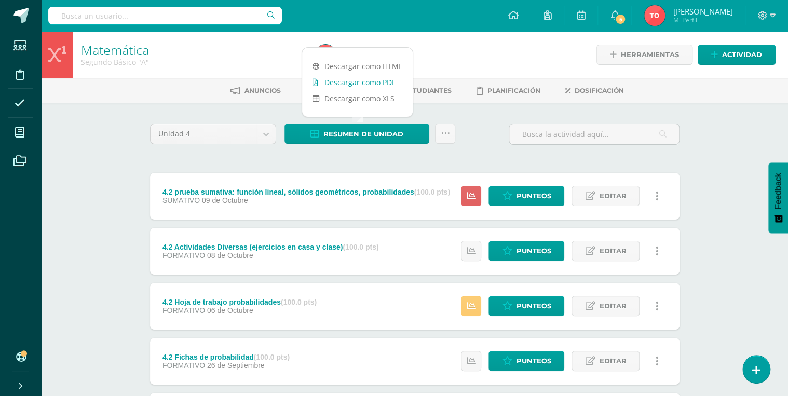
click at [388, 81] on link "Descargar como PDF" at bounding box center [357, 82] width 111 height 16
